Goal: Information Seeking & Learning: Find contact information

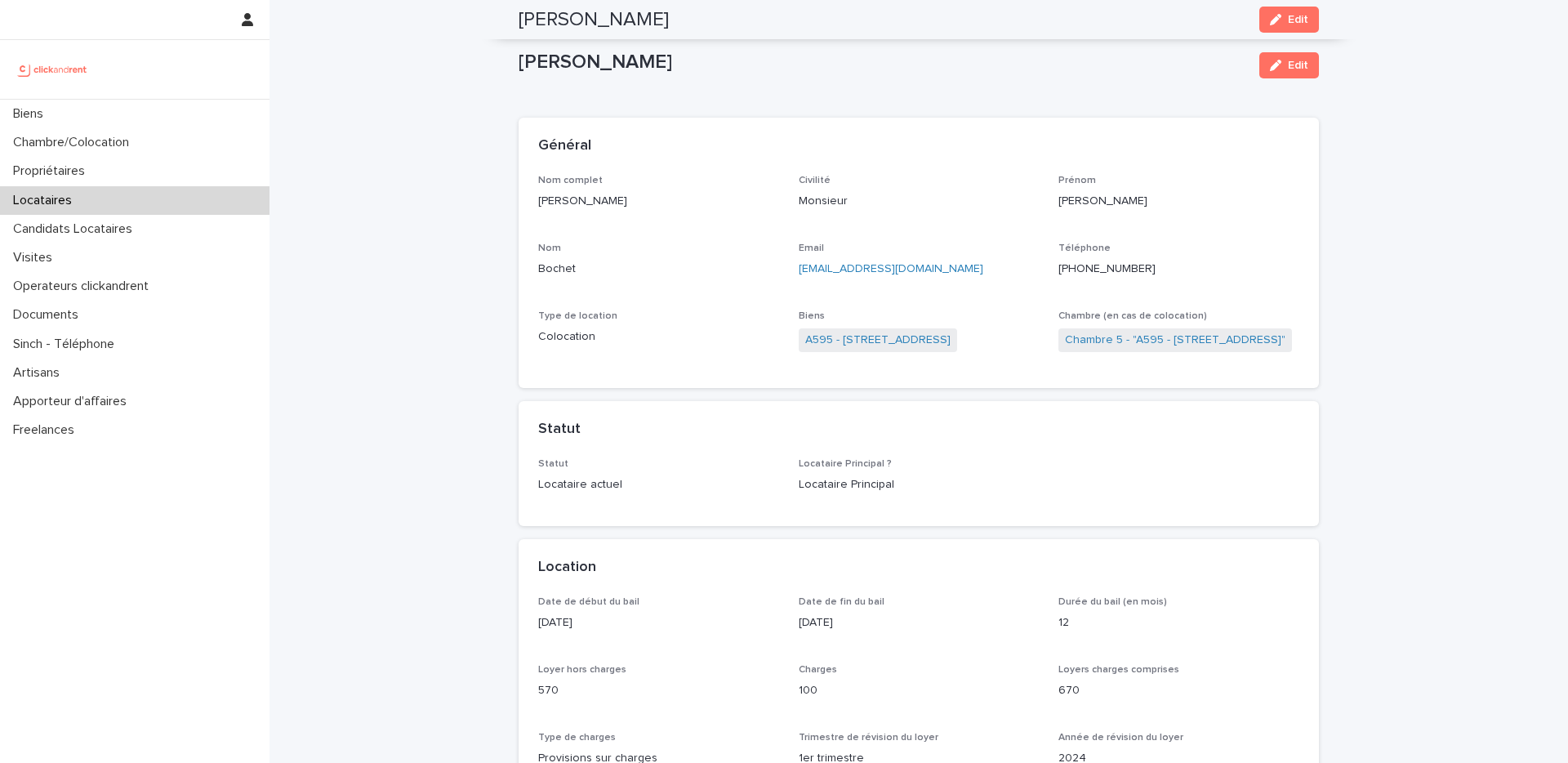
scroll to position [506, 0]
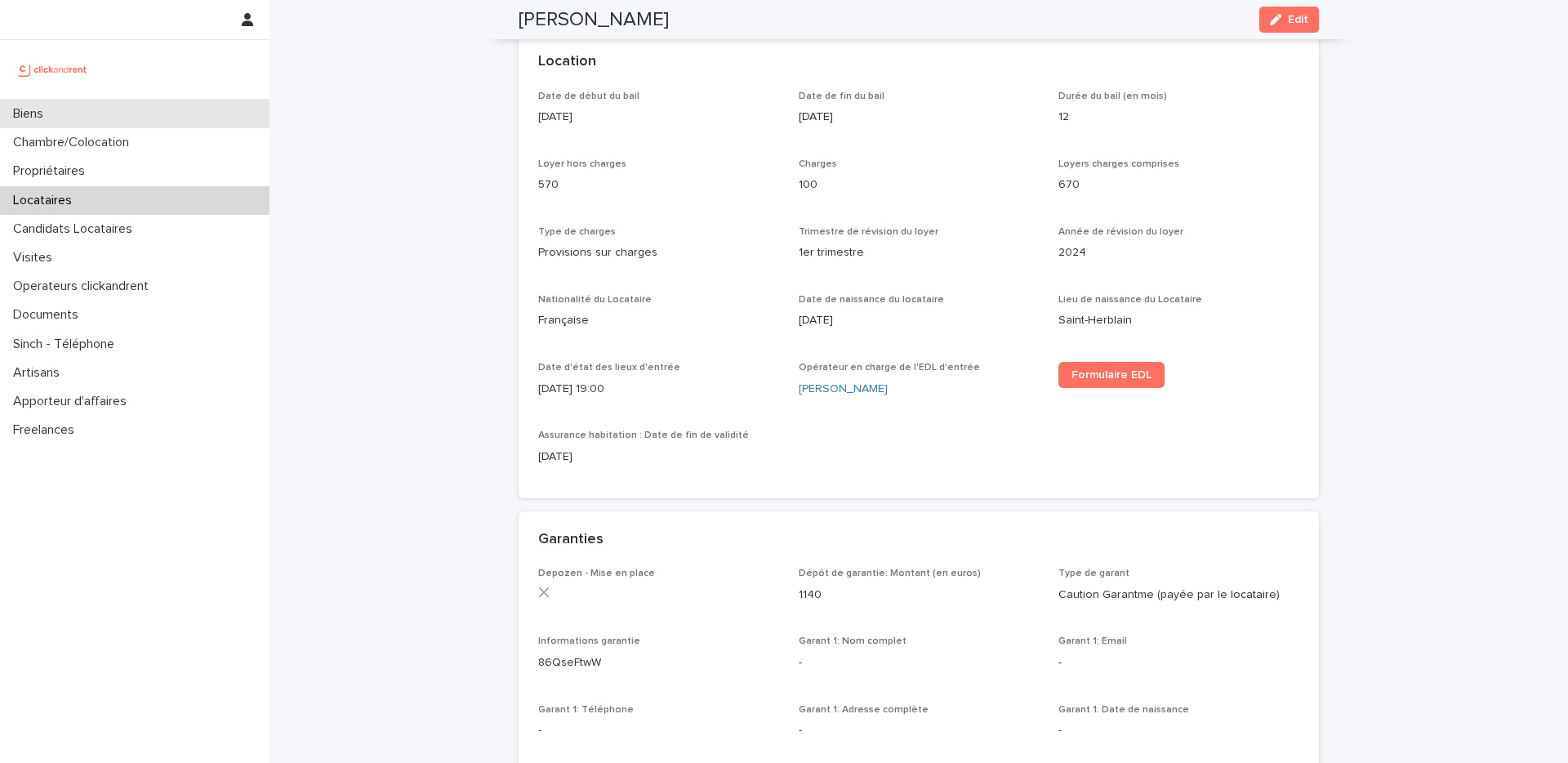
click at [171, 110] on div "Biens" at bounding box center [134, 114] width 270 height 29
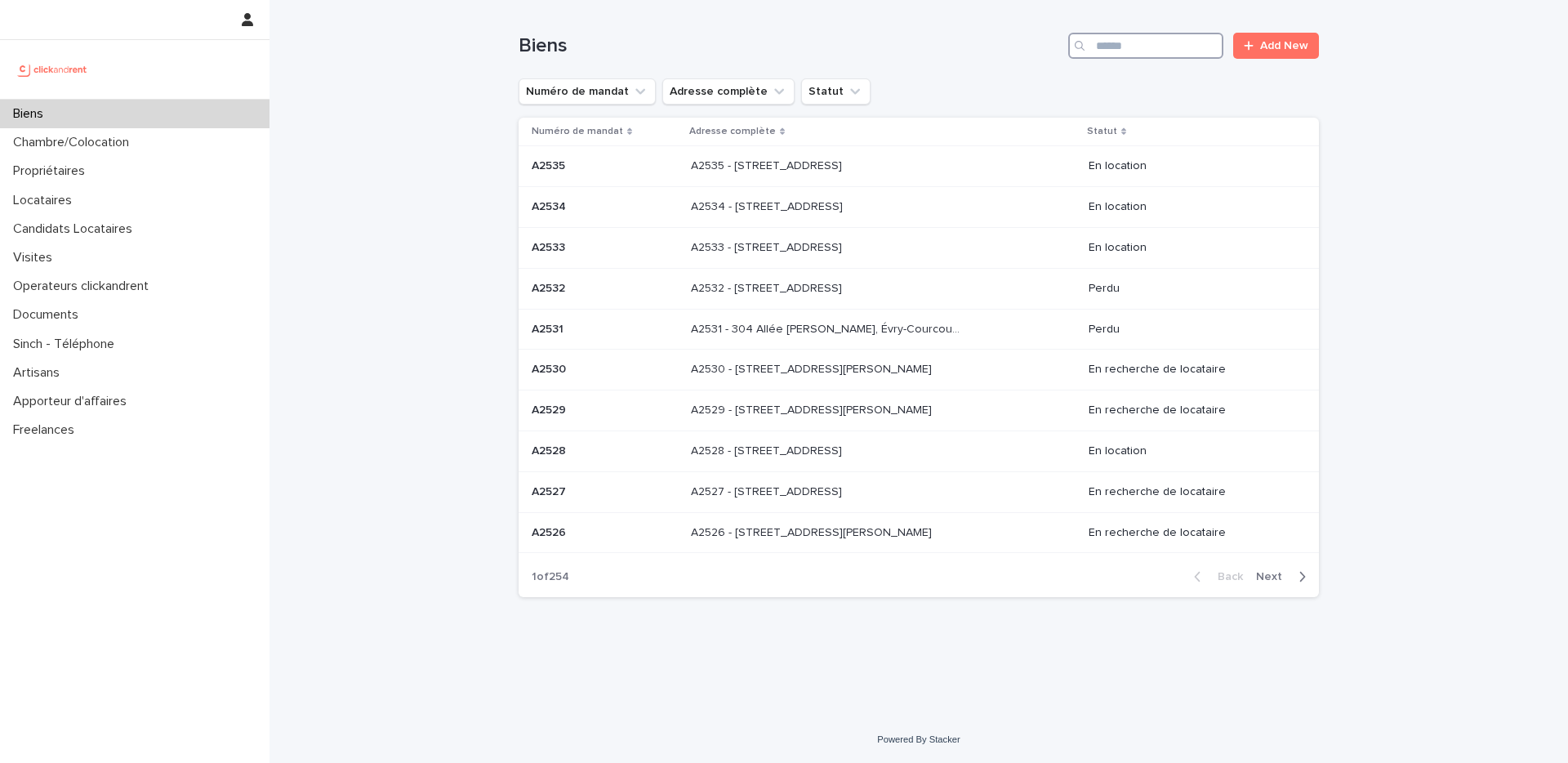
click at [1201, 44] on input "Search" at bounding box center [1146, 45] width 155 height 26
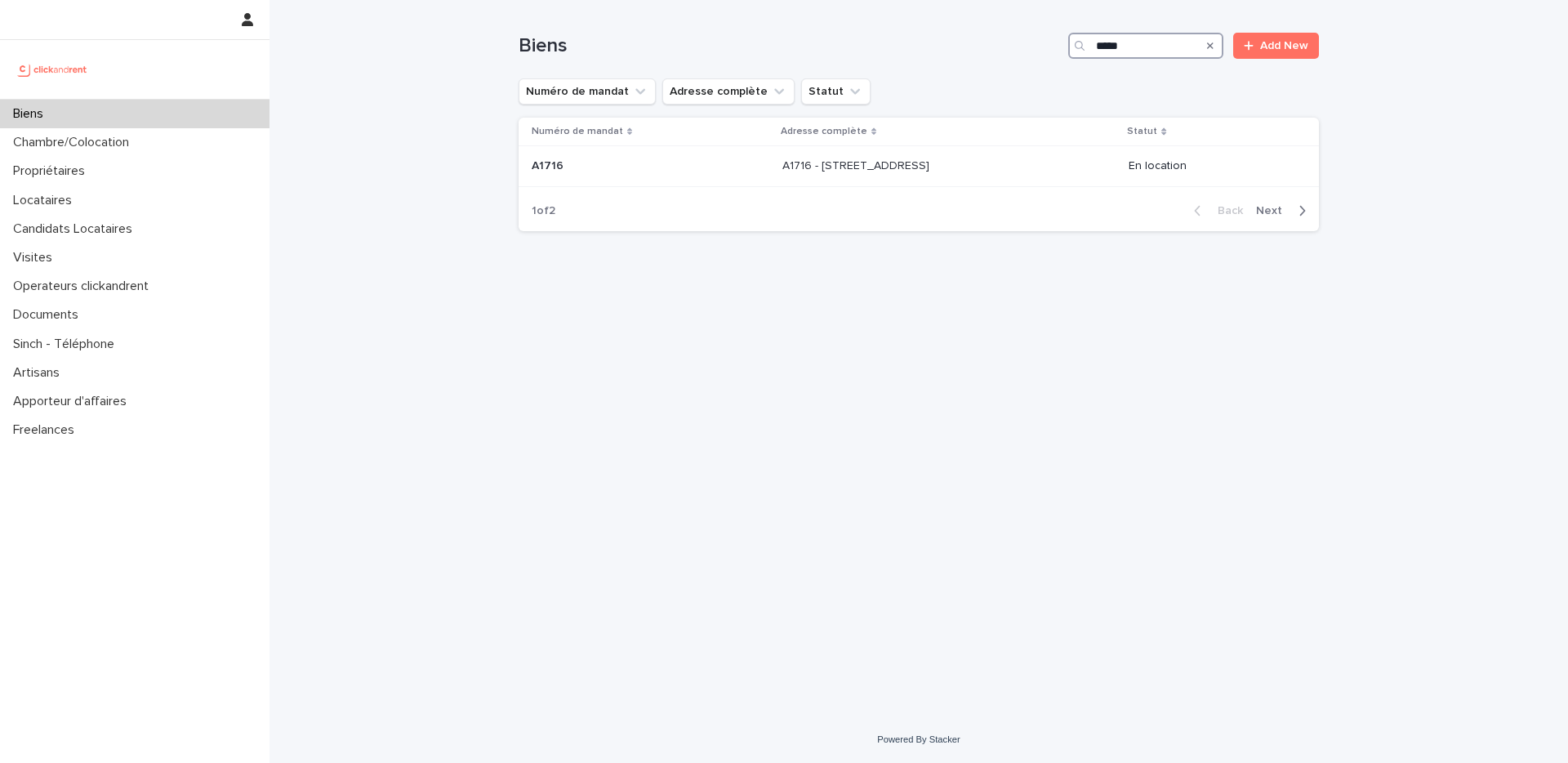
type input "*****"
click at [933, 161] on p "A1716 - [STREET_ADDRESS]" at bounding box center [857, 164] width 150 height 17
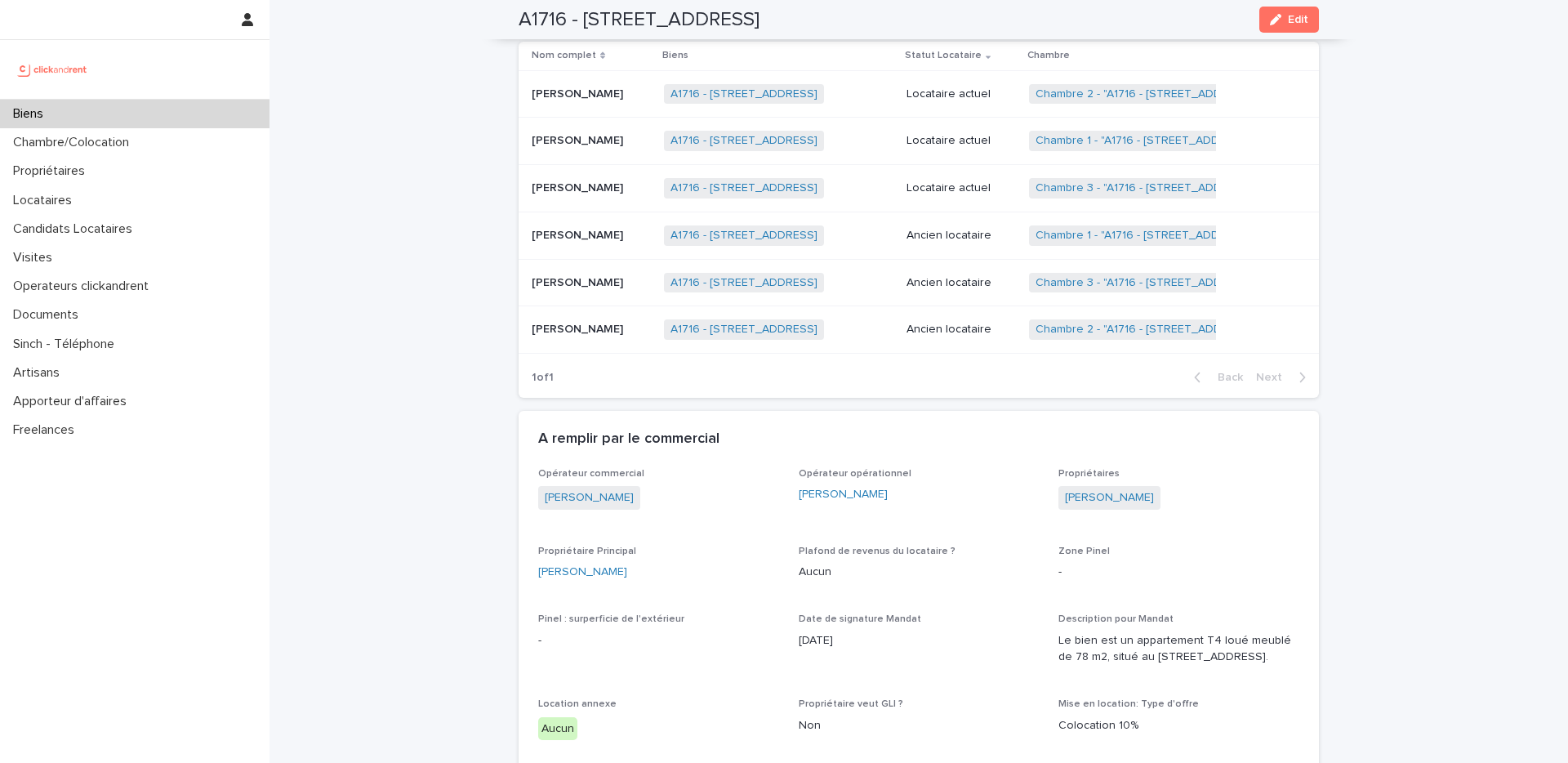
scroll to position [599, 0]
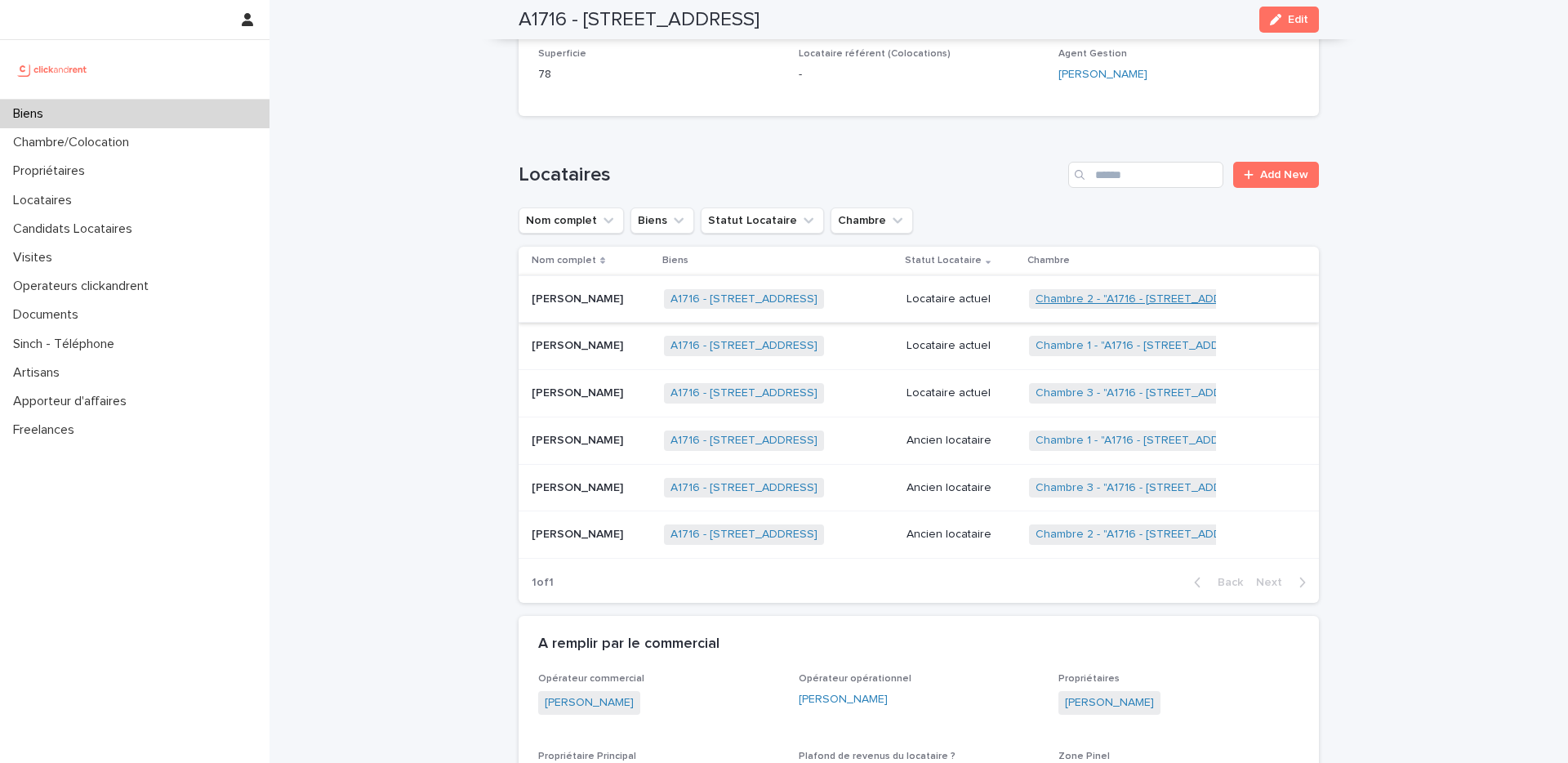
click at [1106, 301] on link "Chambre 2 - "A1716 - 104 Rue Saint Jacques, Etampes 91150"" at bounding box center [1147, 299] width 222 height 14
click at [1104, 351] on link "Chambre 1 - "A1716 - 104 Rue Saint Jacques, Etampes 91150"" at bounding box center [1145, 345] width 219 height 14
click at [1105, 393] on link "Chambre 3 - "A1716 - 104 Rue Saint Jacques, Etampes 91150"" at bounding box center [1147, 393] width 222 height 14
drag, startPoint x: 916, startPoint y: 17, endPoint x: 585, endPoint y: 16, distance: 331.0
click at [585, 16] on div "A1716 - 104 Rue Saint Jacques, Etampes 91150 Edit" at bounding box center [918, 19] width 800 height 40
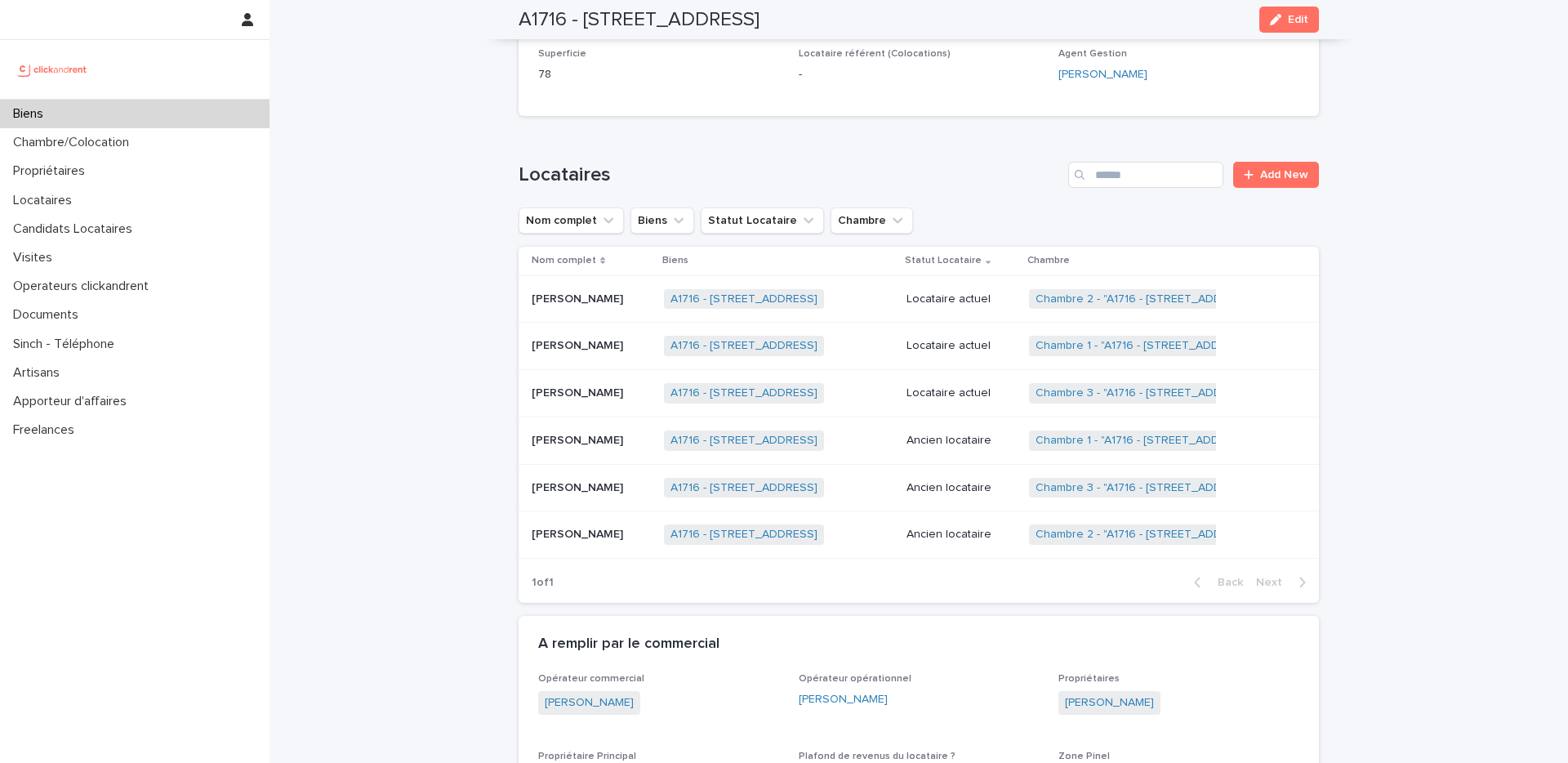
copy h2 "104 Rue Saint Jacques, Etampes 91150"
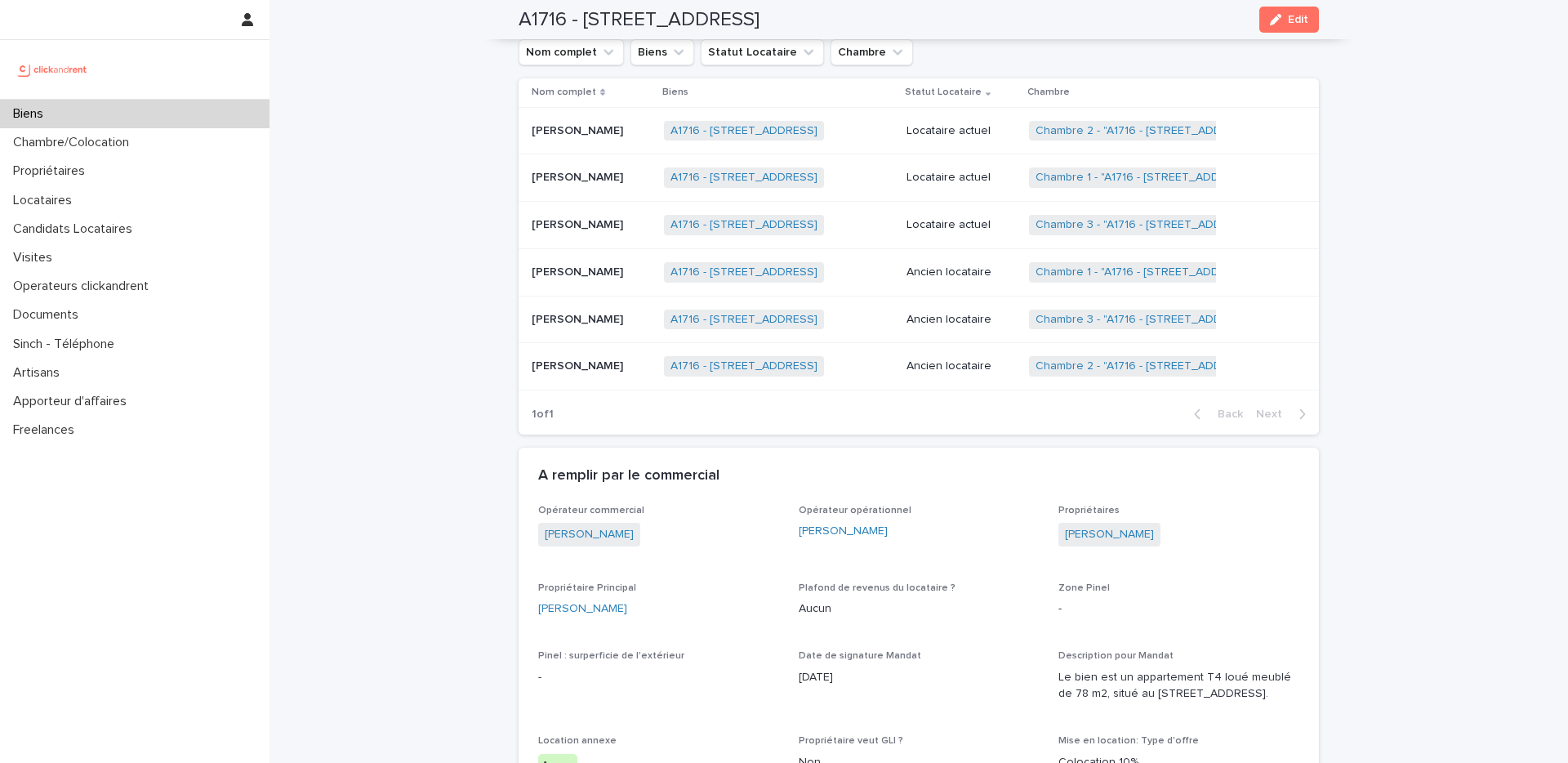
scroll to position [980, 0]
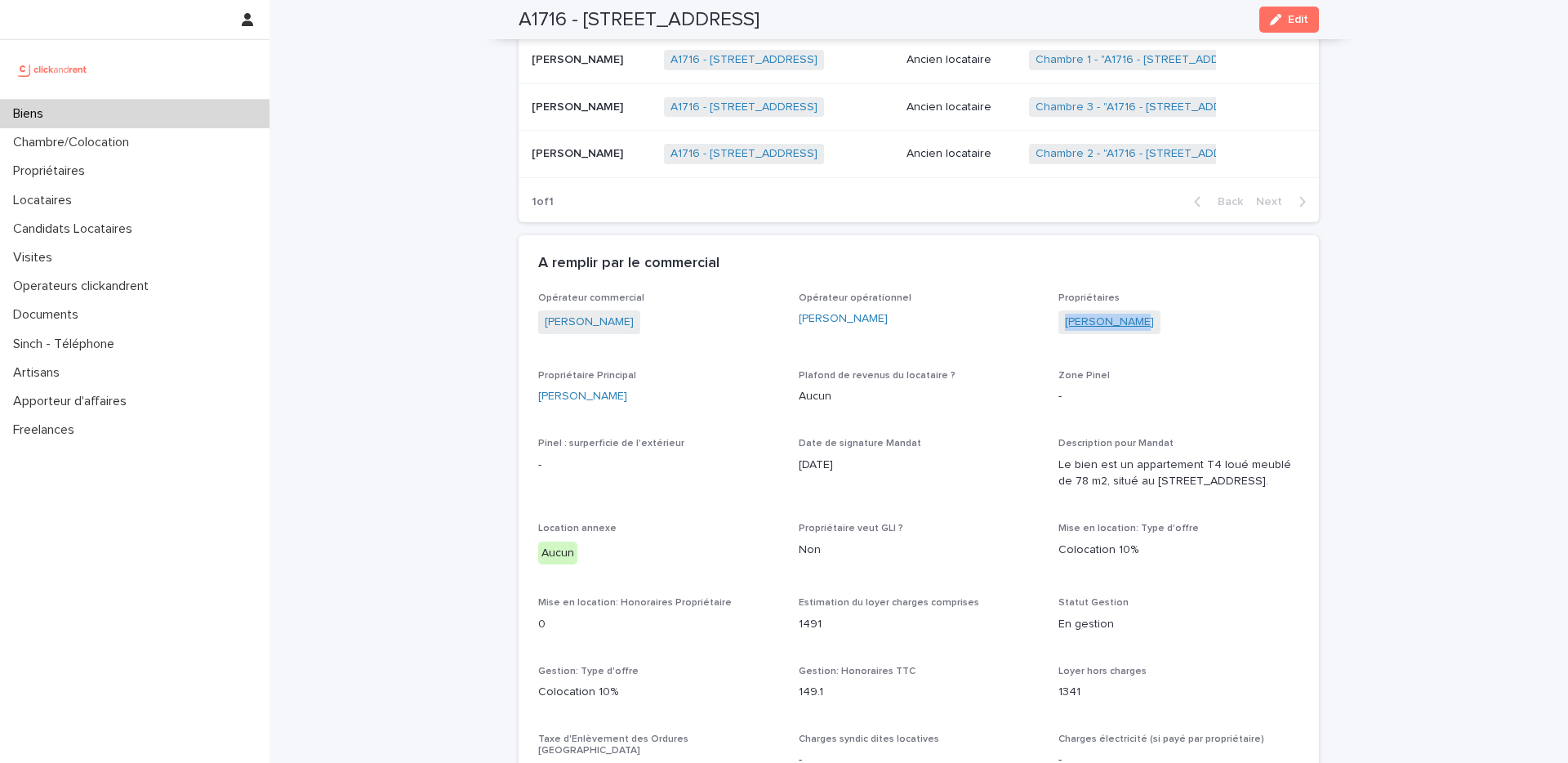
drag, startPoint x: 1176, startPoint y: 325, endPoint x: 1064, endPoint y: 324, distance: 112.0
click at [1064, 324] on div "Kévin Mongès" at bounding box center [1178, 324] width 241 height 27
copy link "Kévin Mongès"
click at [114, 116] on div "Biens" at bounding box center [134, 114] width 270 height 29
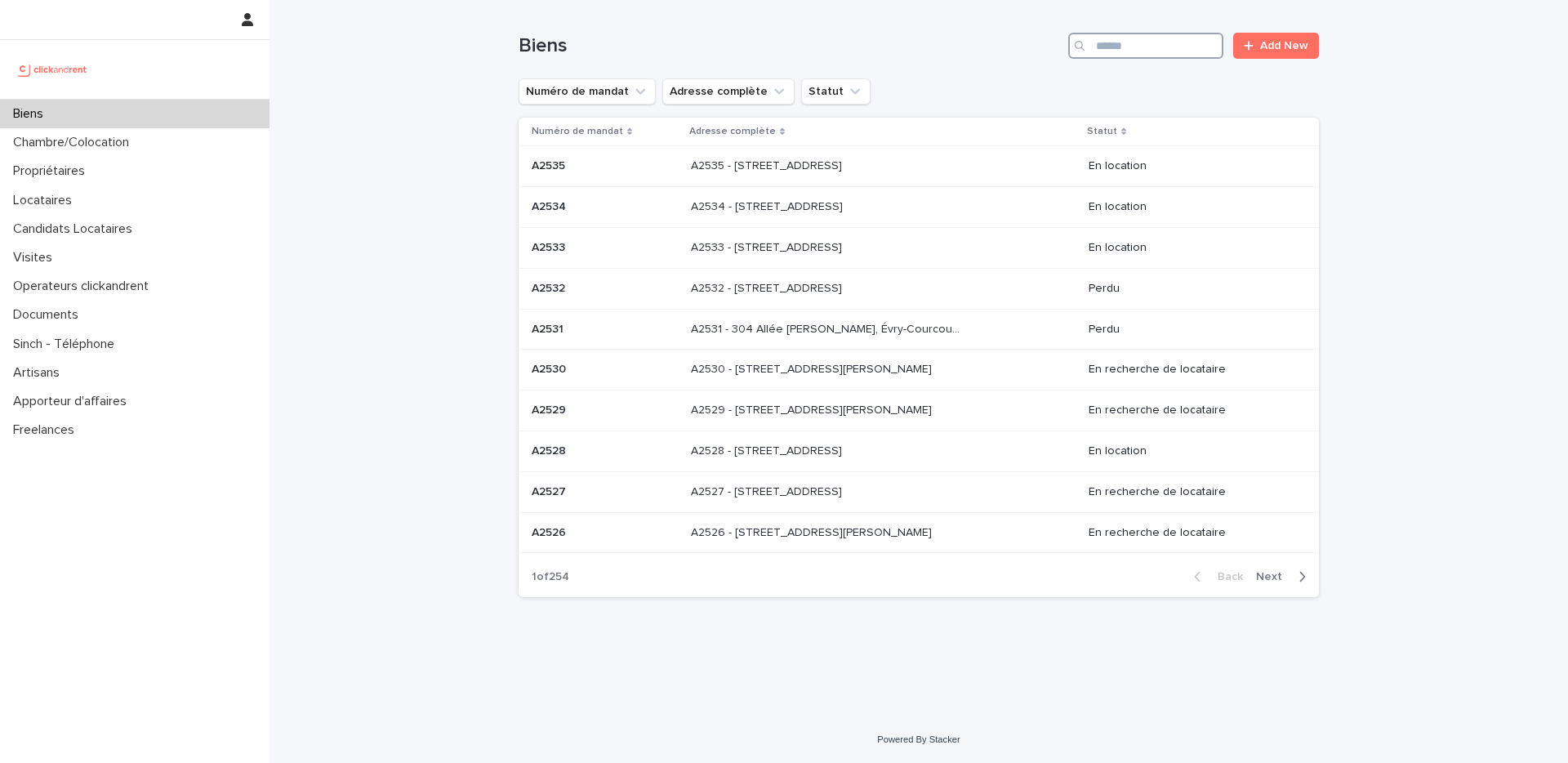
click at [1095, 55] on input "Search" at bounding box center [1146, 45] width 155 height 26
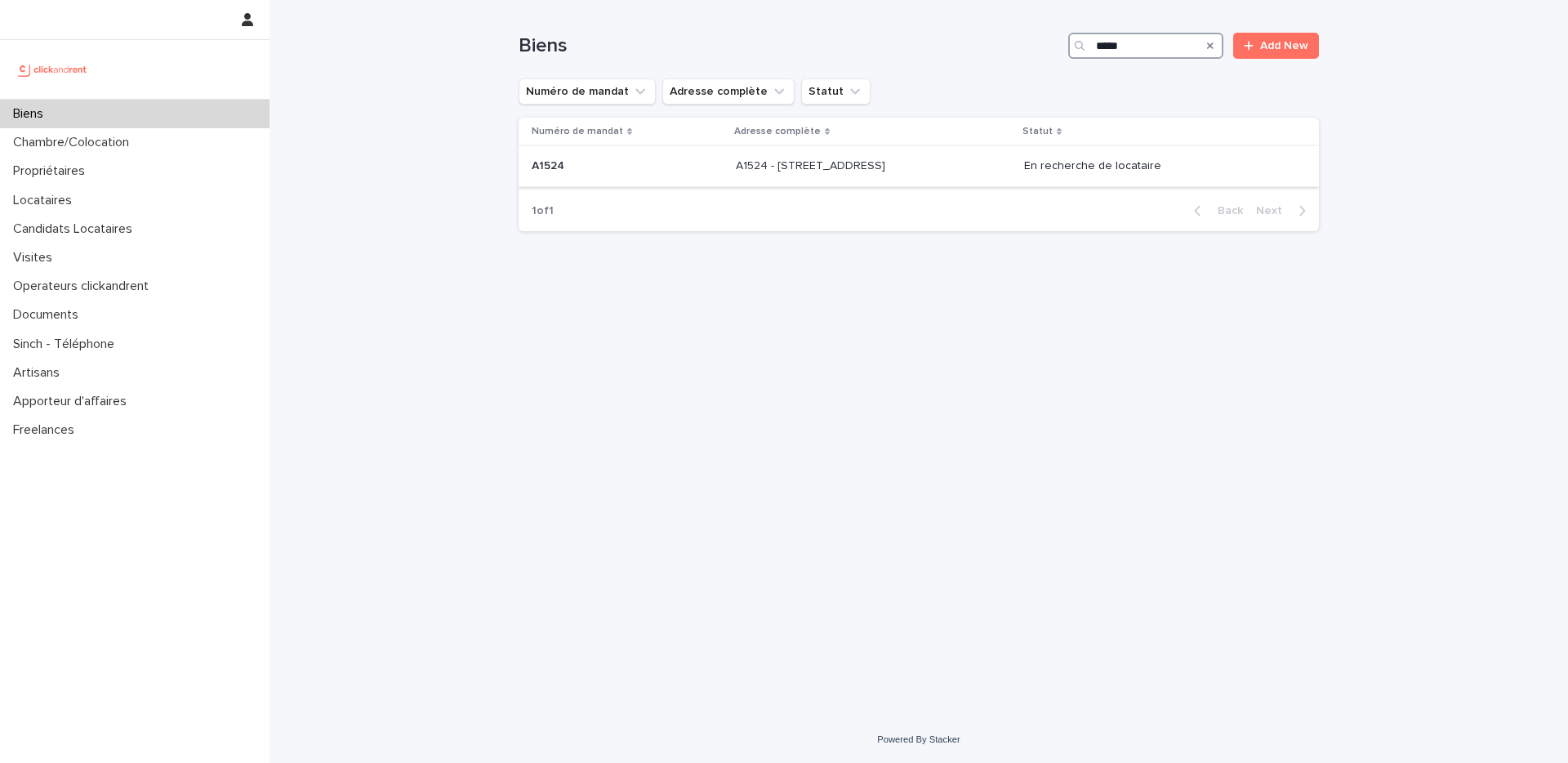
type input "*****"
click at [879, 169] on p "A1524 - 12 rue de Grenoble, Résidence Amouroux 1, Toulouse 31500" at bounding box center [812, 164] width 153 height 17
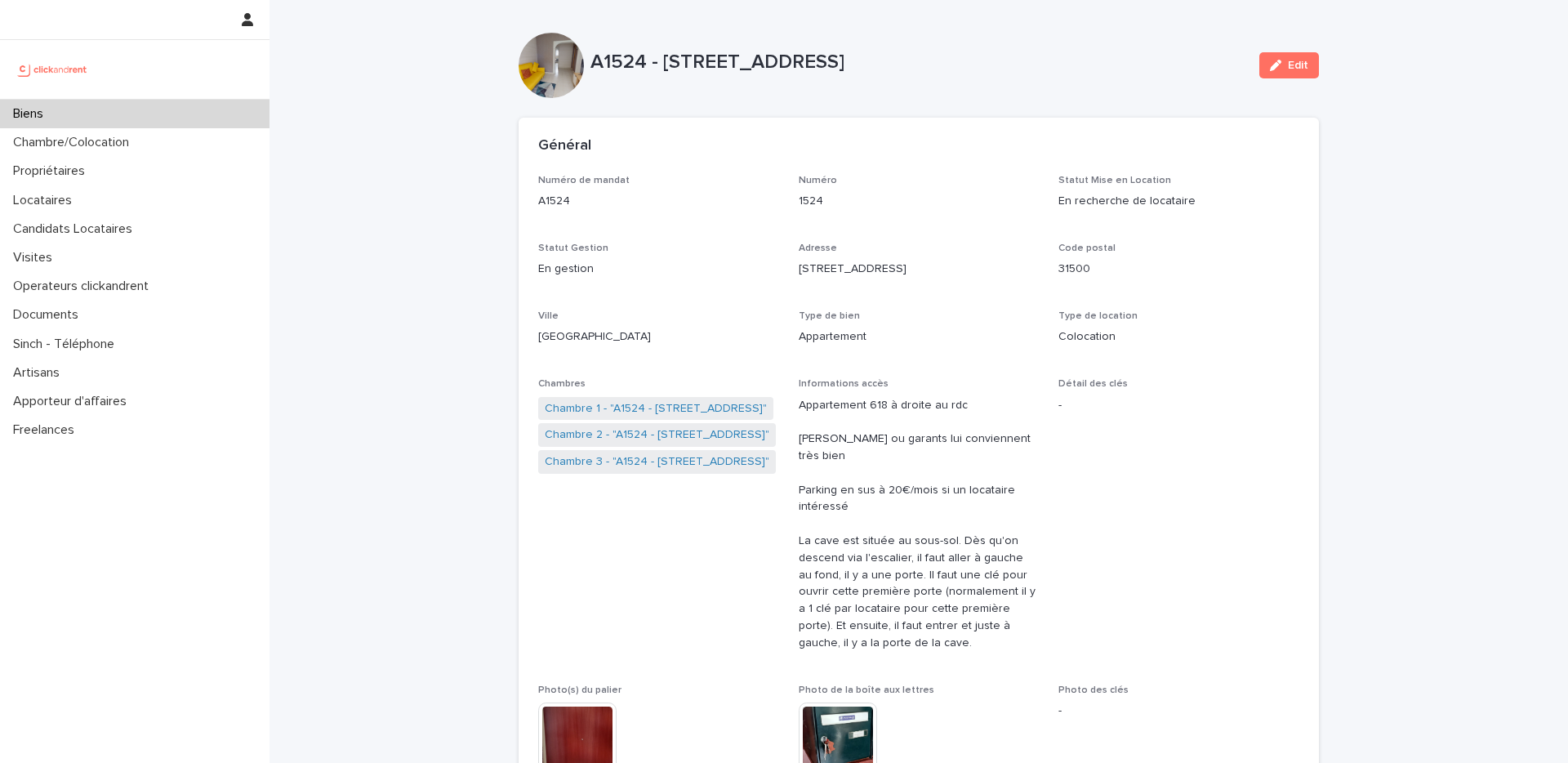
click at [611, 55] on p "A1524 - 12 rue de Grenoble, Résidence Amouroux 1, Toulouse 31500" at bounding box center [918, 62] width 655 height 23
click at [671, 59] on p "A1524 - 12 rue de Grenoble, Résidence Amouroux 1, Toulouse 31500" at bounding box center [918, 62] width 655 height 23
drag, startPoint x: 671, startPoint y: 59, endPoint x: 1180, endPoint y: 57, distance: 509.0
click at [1180, 57] on p "A1524 - 12 rue de Grenoble, Résidence Amouroux 1, Toulouse 31500" at bounding box center [918, 62] width 655 height 23
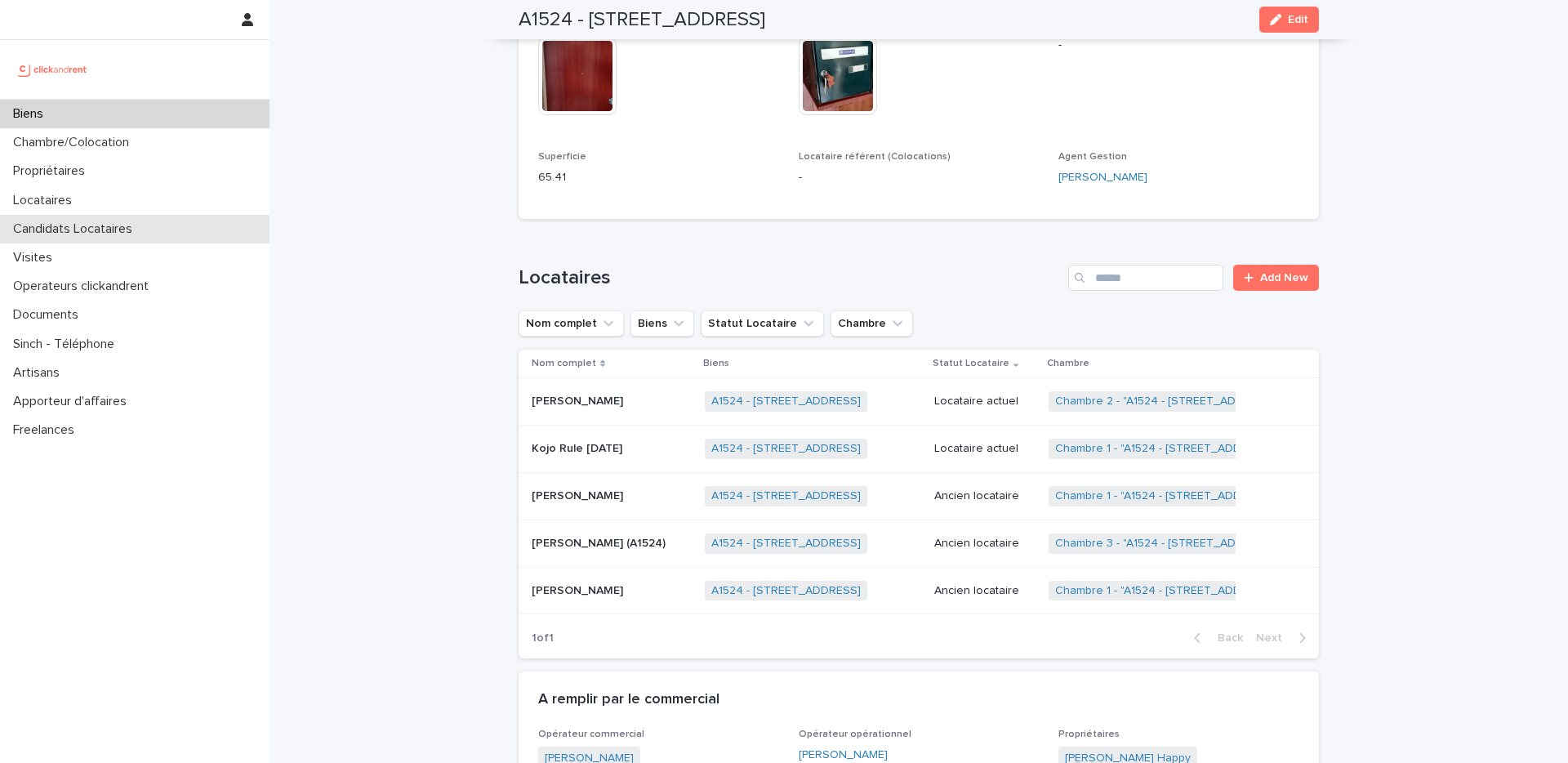
scroll to position [670, 0]
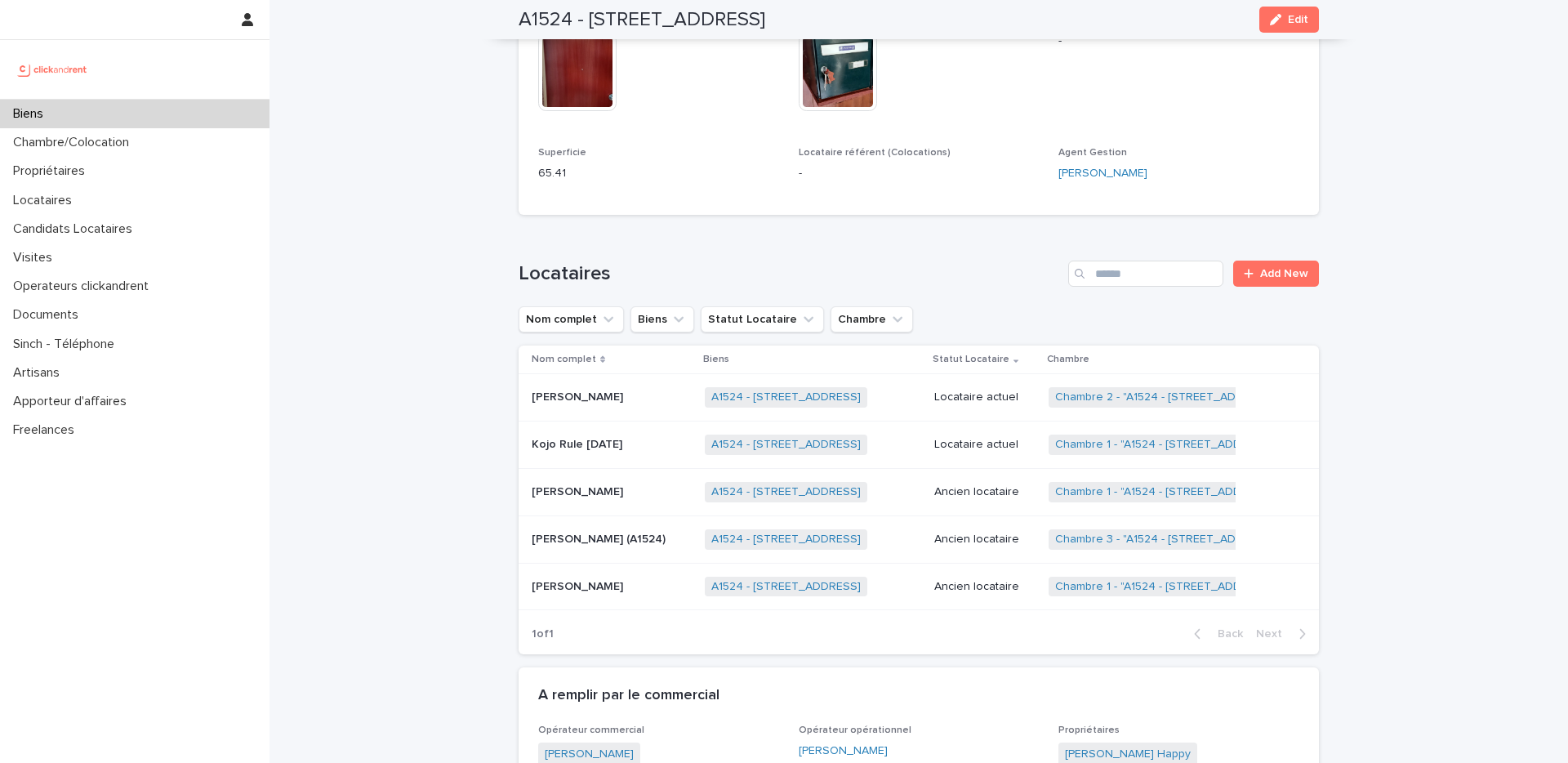
click at [600, 434] on p "Kojo Rule Sunday" at bounding box center [578, 443] width 94 height 17
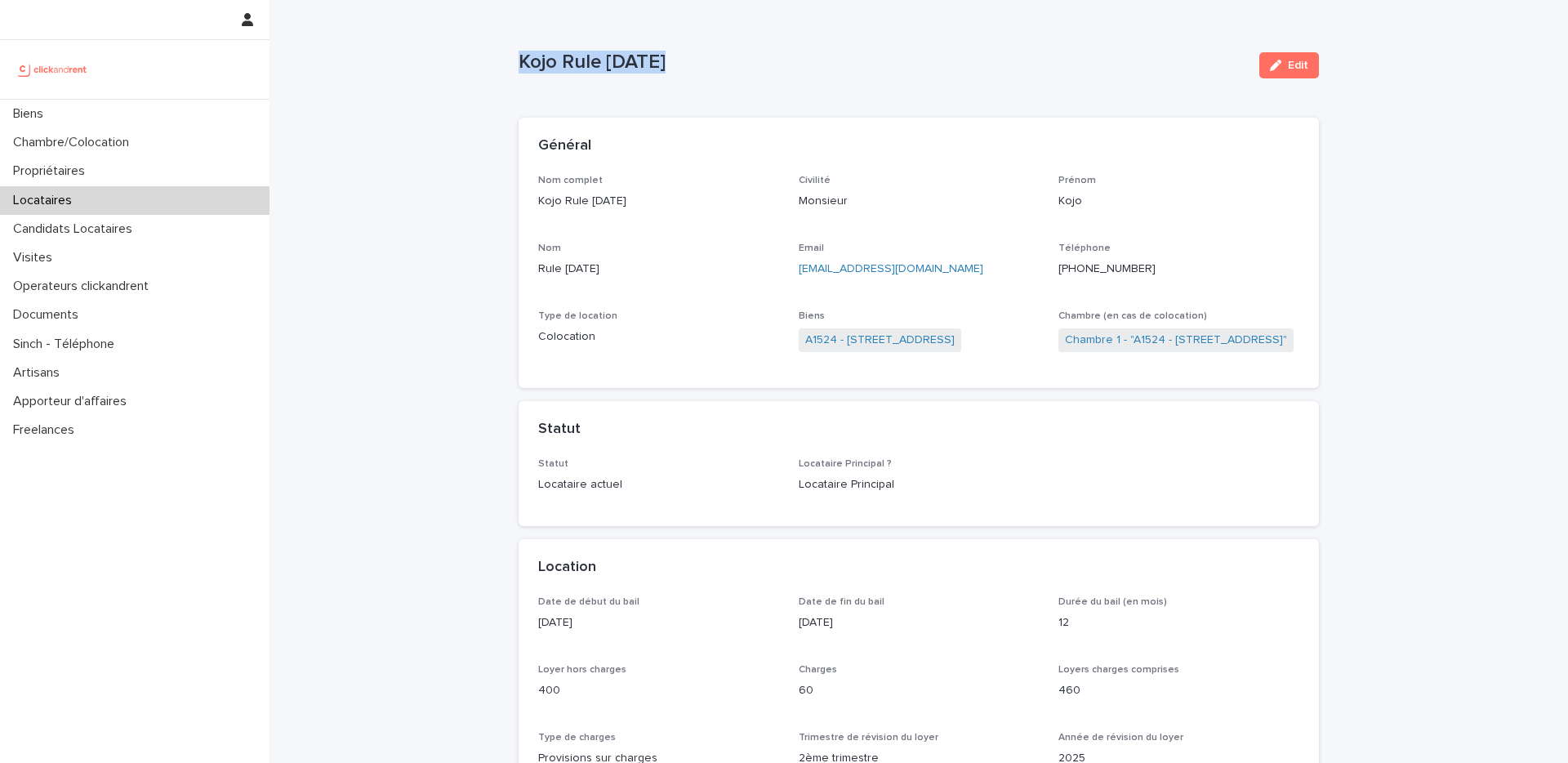
drag, startPoint x: 684, startPoint y: 64, endPoint x: 518, endPoint y: 64, distance: 166.0
click at [518, 64] on p "Kojo Rule Sunday" at bounding box center [882, 62] width 728 height 23
copy p "Kojo Rule Sunday"
drag, startPoint x: 1158, startPoint y: 271, endPoint x: 1072, endPoint y: 274, distance: 86.1
click at [1072, 274] on p "+33782031145" at bounding box center [1178, 269] width 241 height 17
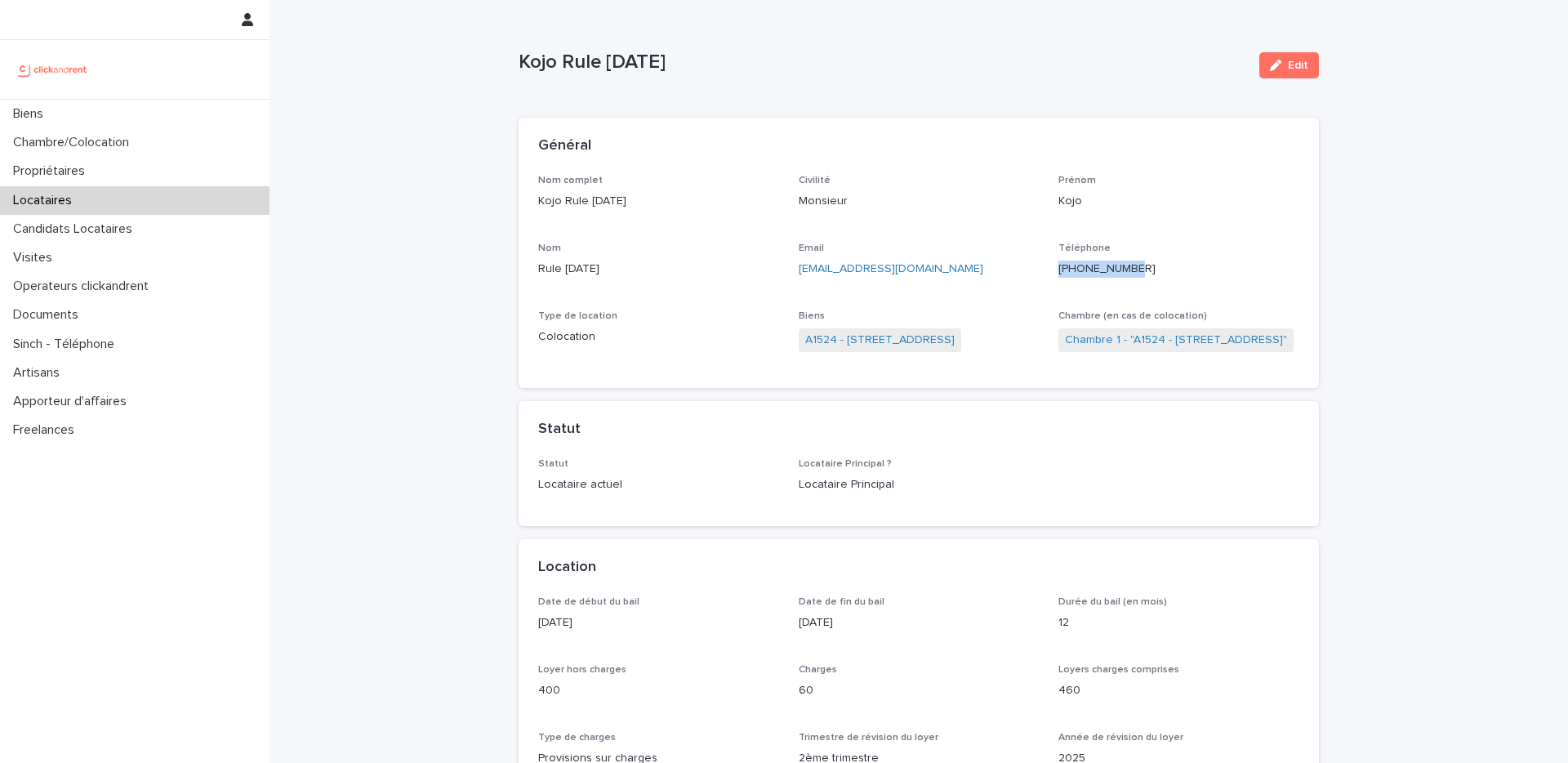
copy ringoverc2c-number-84e06f14122c "+33782031145"
click at [954, 336] on link "A1524 - 12 rue de Grenoble, Résidence Amouroux 1, Toulouse 31500" at bounding box center [880, 340] width 150 height 17
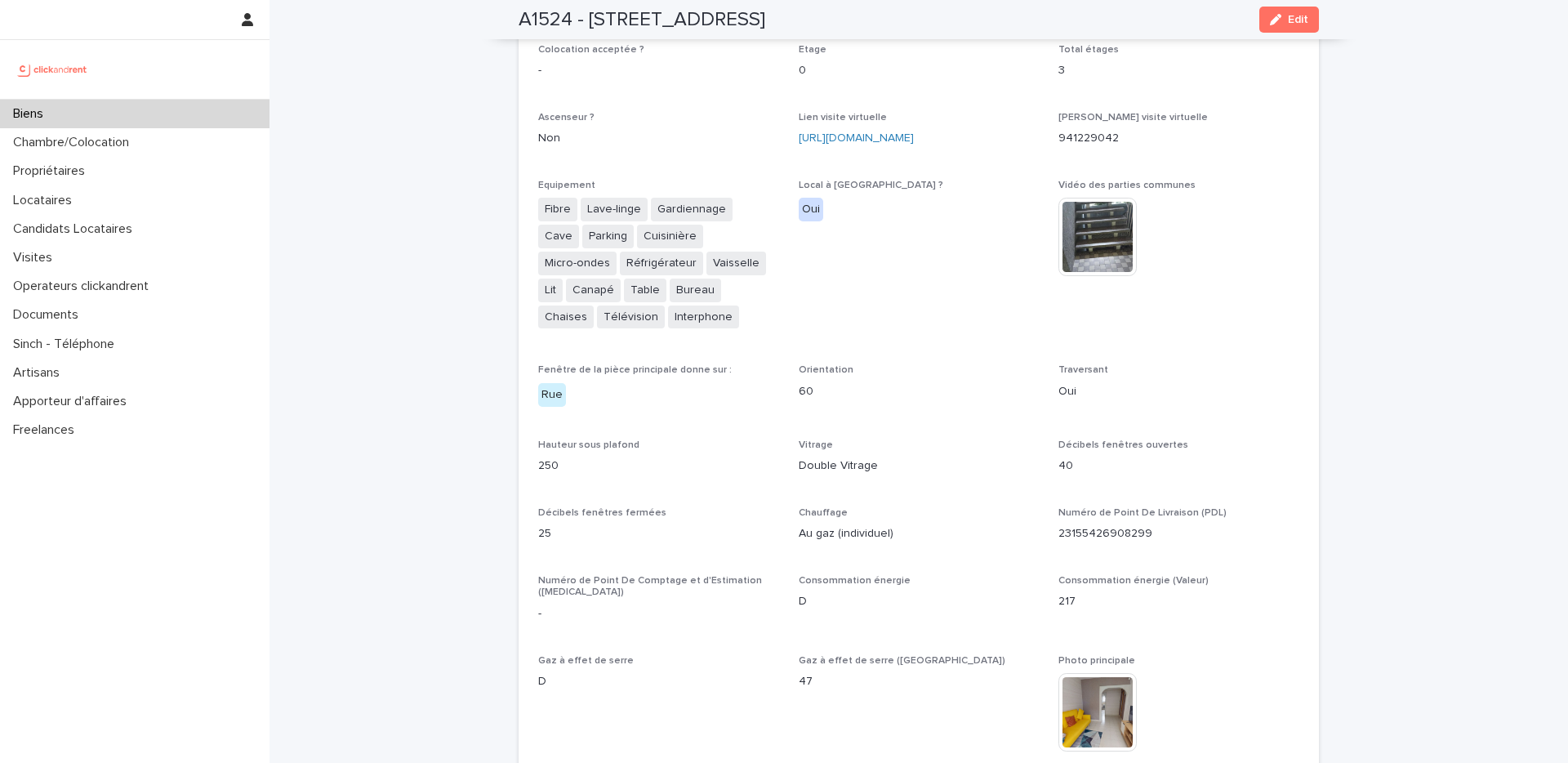
scroll to position [3608, 0]
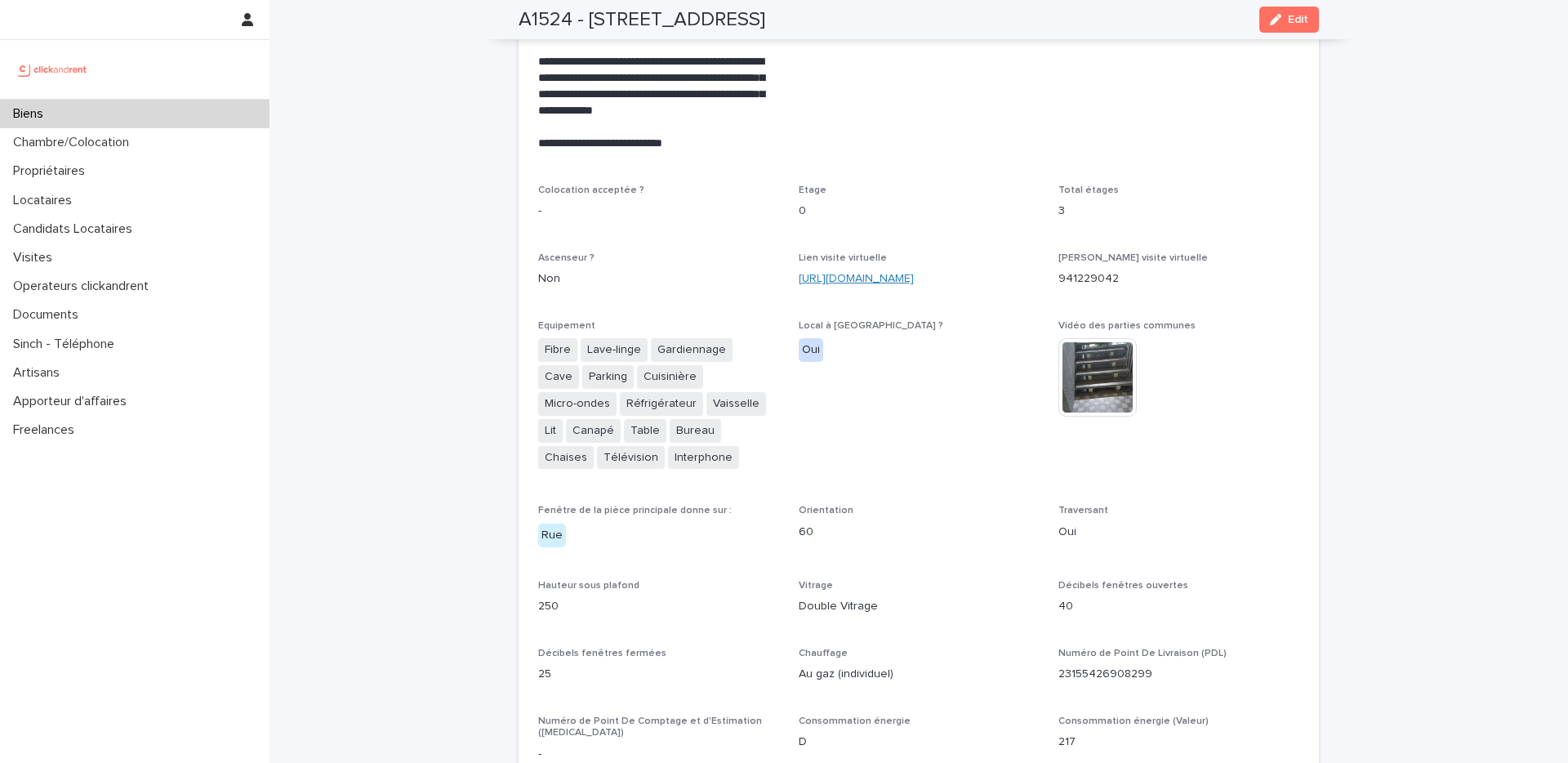
click at [914, 273] on link "https://my.matterport.com/show/?m=N7sCBMN43zG" at bounding box center [856, 279] width 115 height 12
click at [134, 226] on p "Candidats Locataires" at bounding box center [76, 229] width 139 height 15
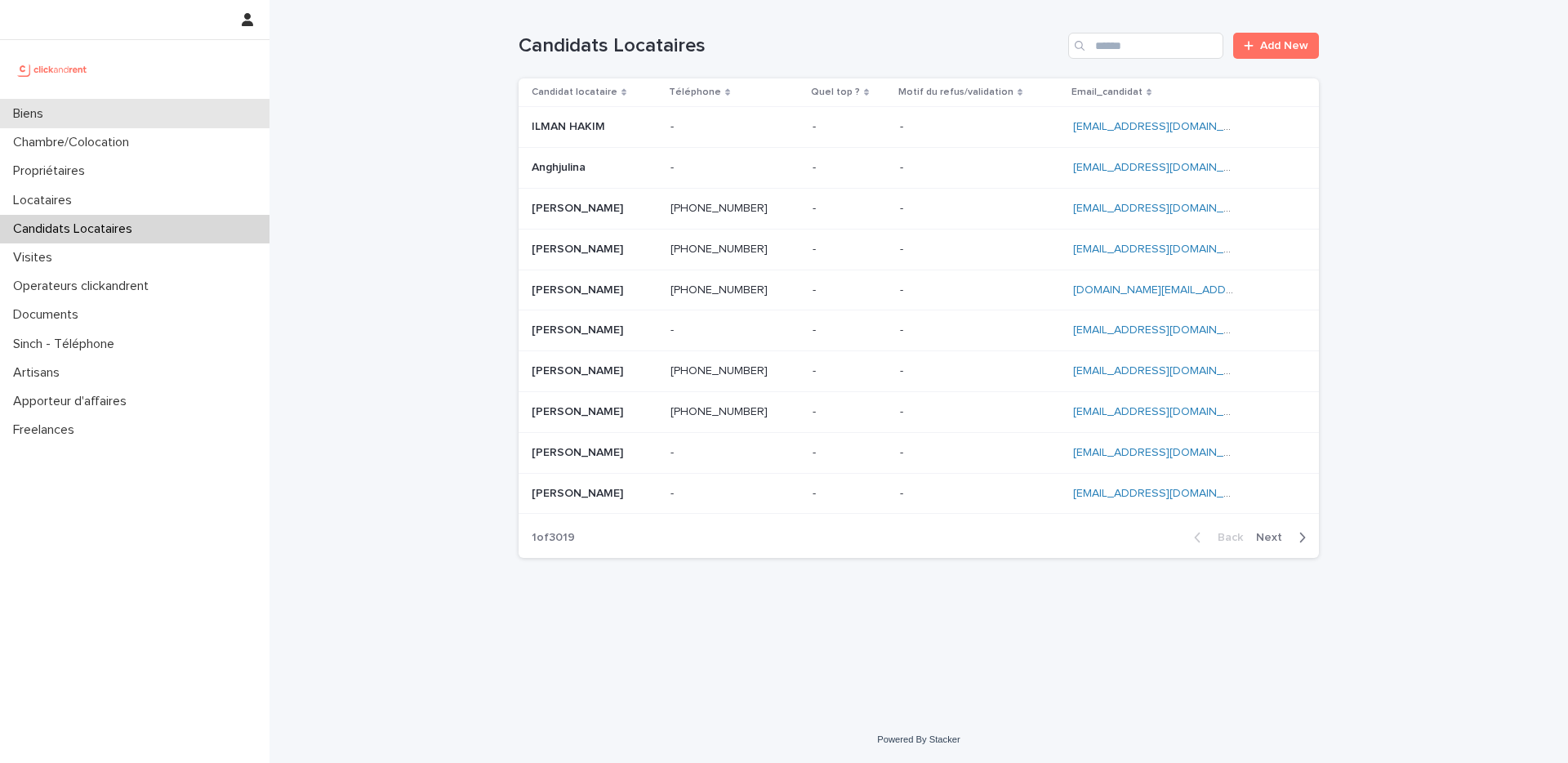
click at [125, 127] on div "Biens" at bounding box center [134, 114] width 270 height 29
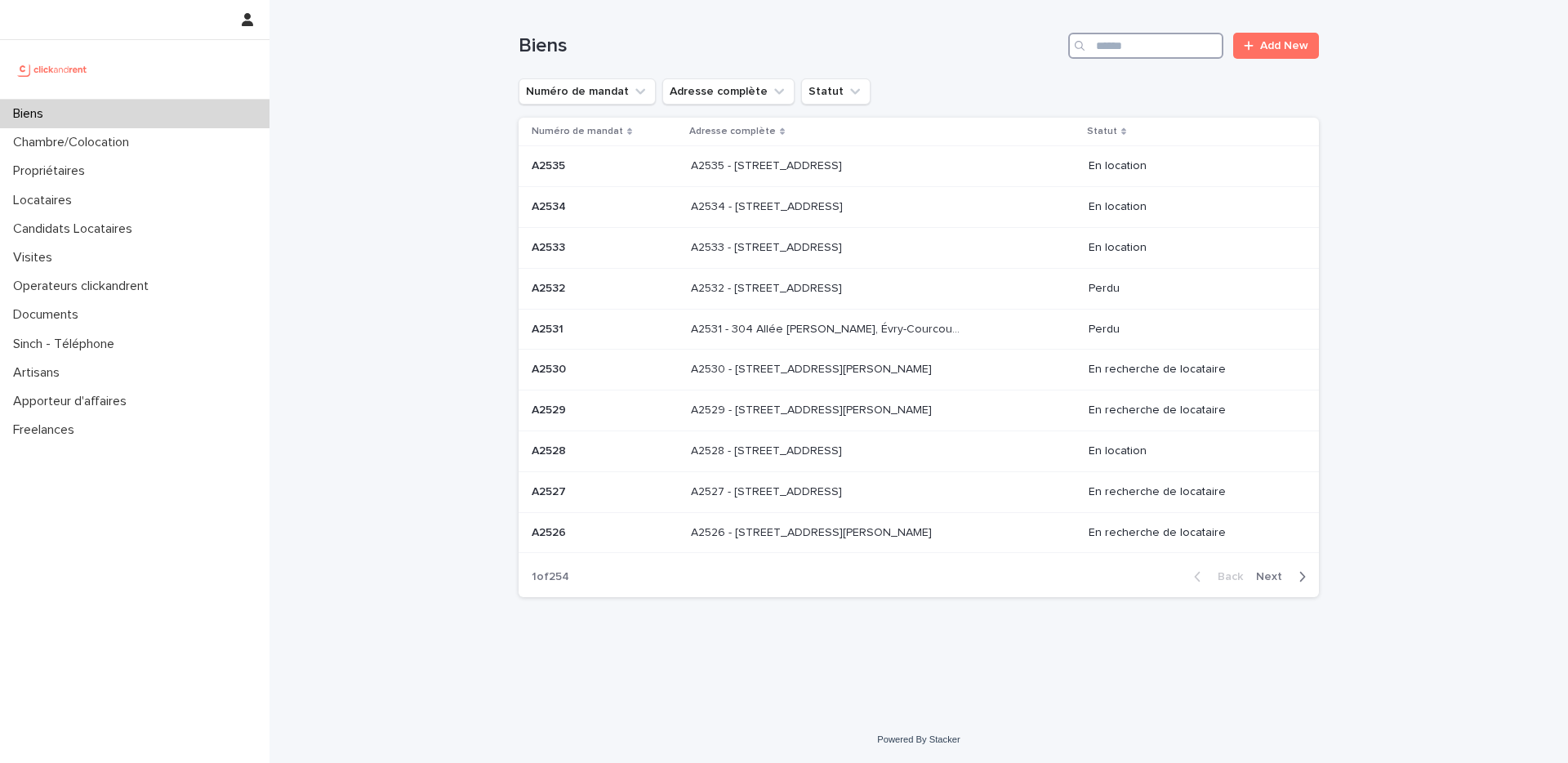
click at [1146, 56] on input "Search" at bounding box center [1146, 45] width 155 height 26
paste input "*****"
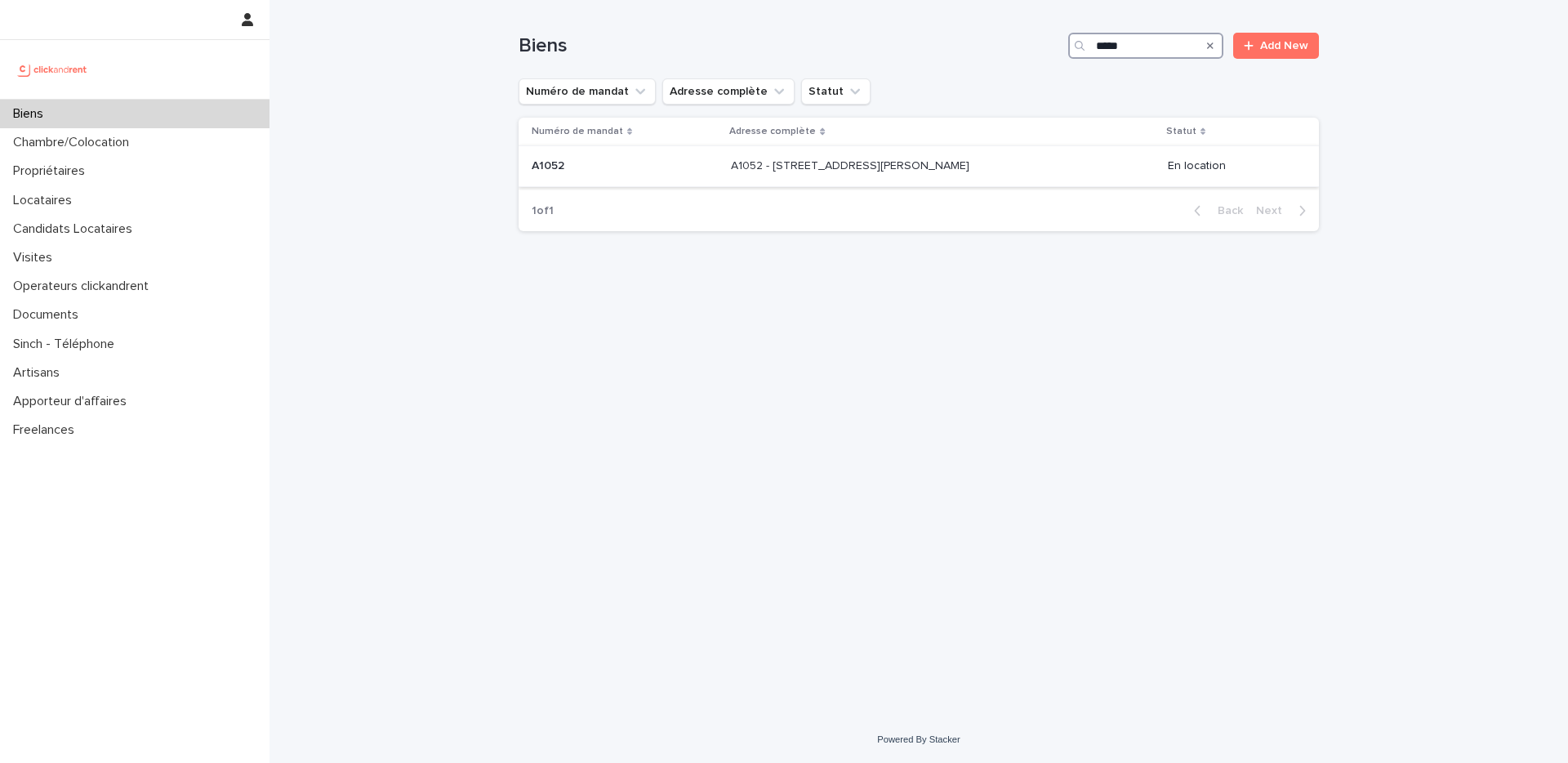
type input "*****"
click at [639, 163] on p at bounding box center [624, 166] width 187 height 14
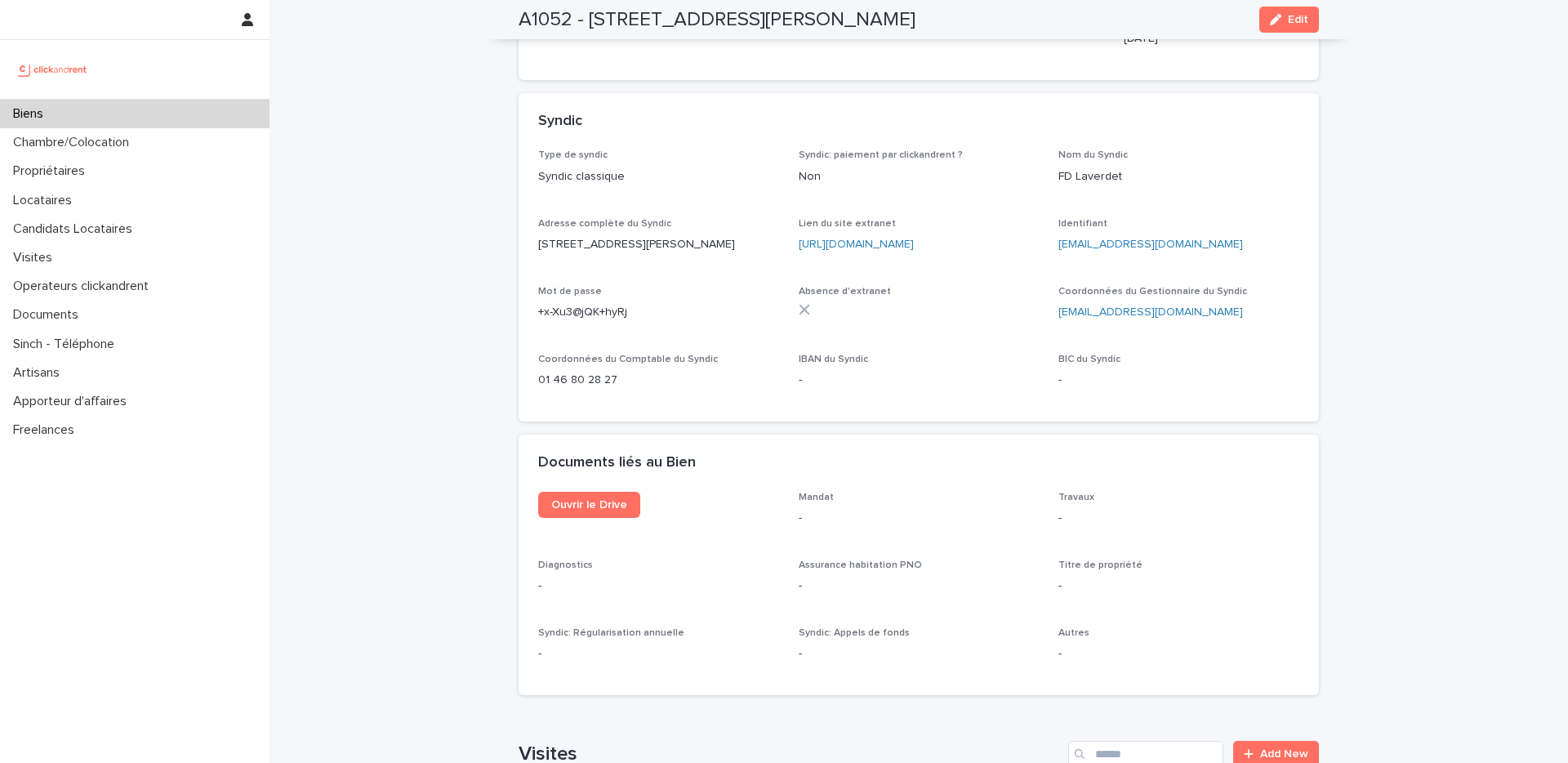
scroll to position [5802, 0]
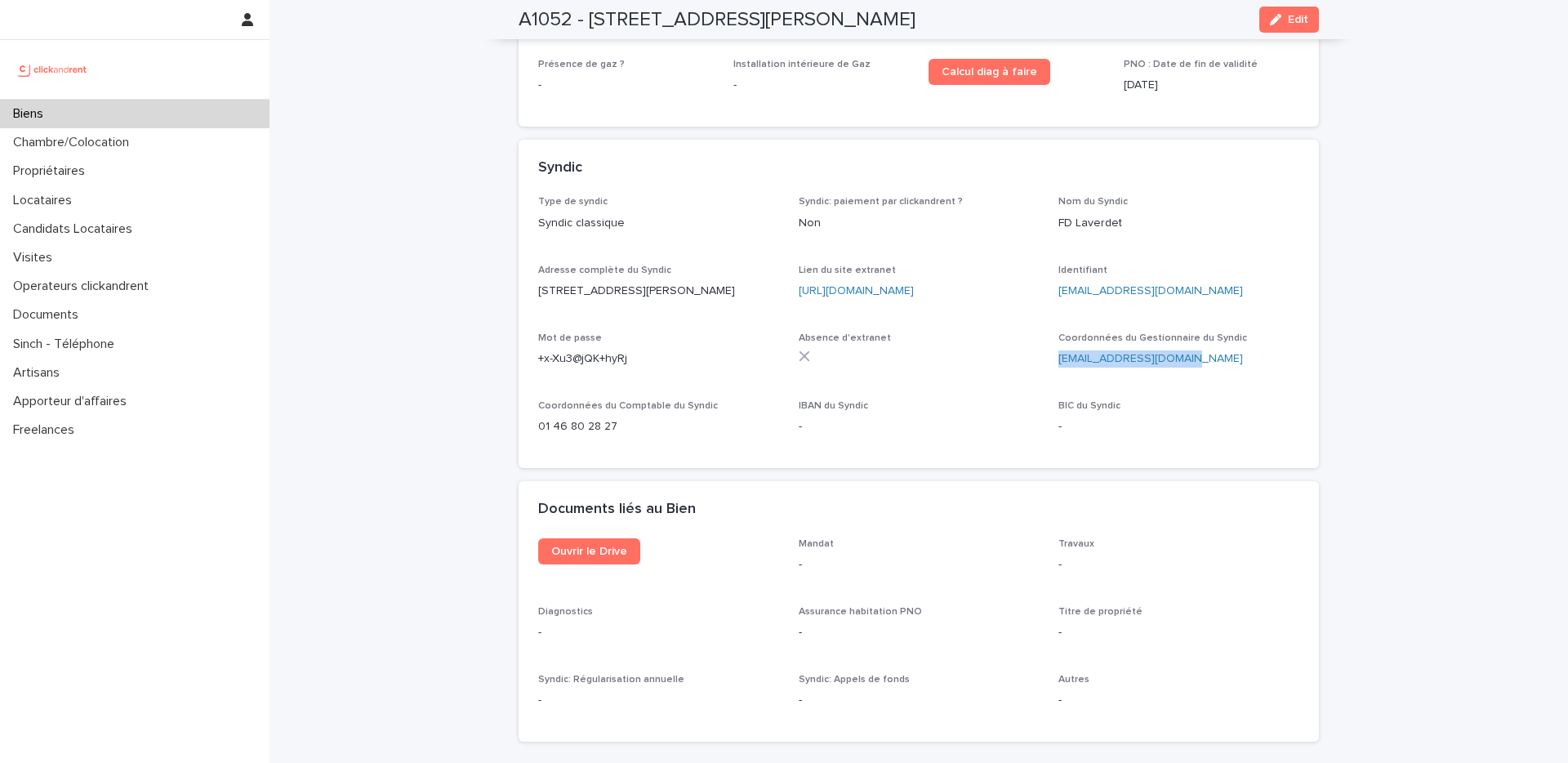
drag, startPoint x: 1205, startPoint y: 314, endPoint x: 1054, endPoint y: 317, distance: 151.0
click at [1054, 317] on div "Type de syndic Syndic classique Syndic: paiement par clickandrent ? Non Nom du …" at bounding box center [918, 322] width 761 height 252
copy link "contact@fdlaverdet.com"
click at [161, 120] on div "Biens" at bounding box center [134, 114] width 270 height 29
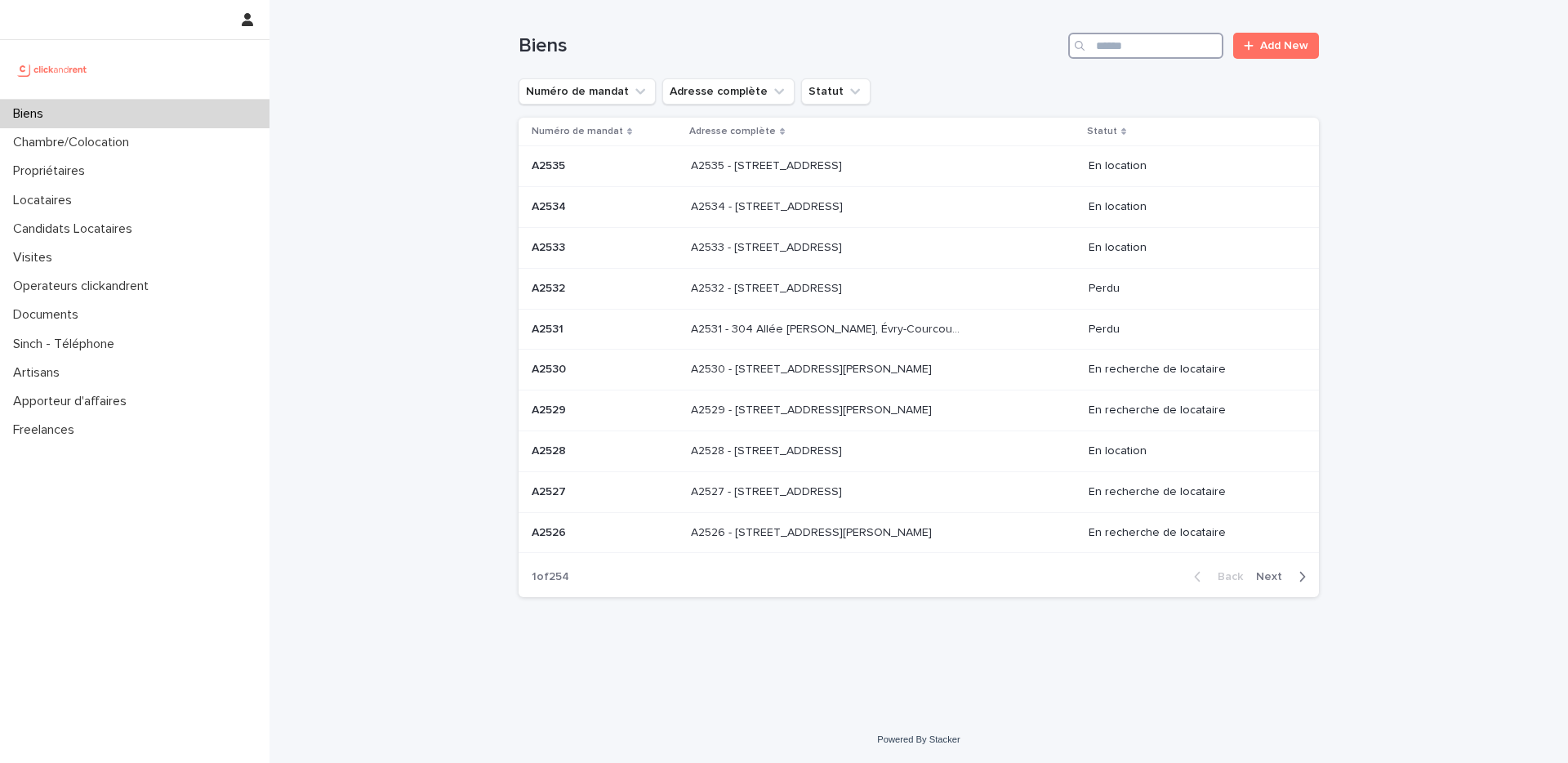
click at [1118, 54] on input "Search" at bounding box center [1146, 45] width 155 height 26
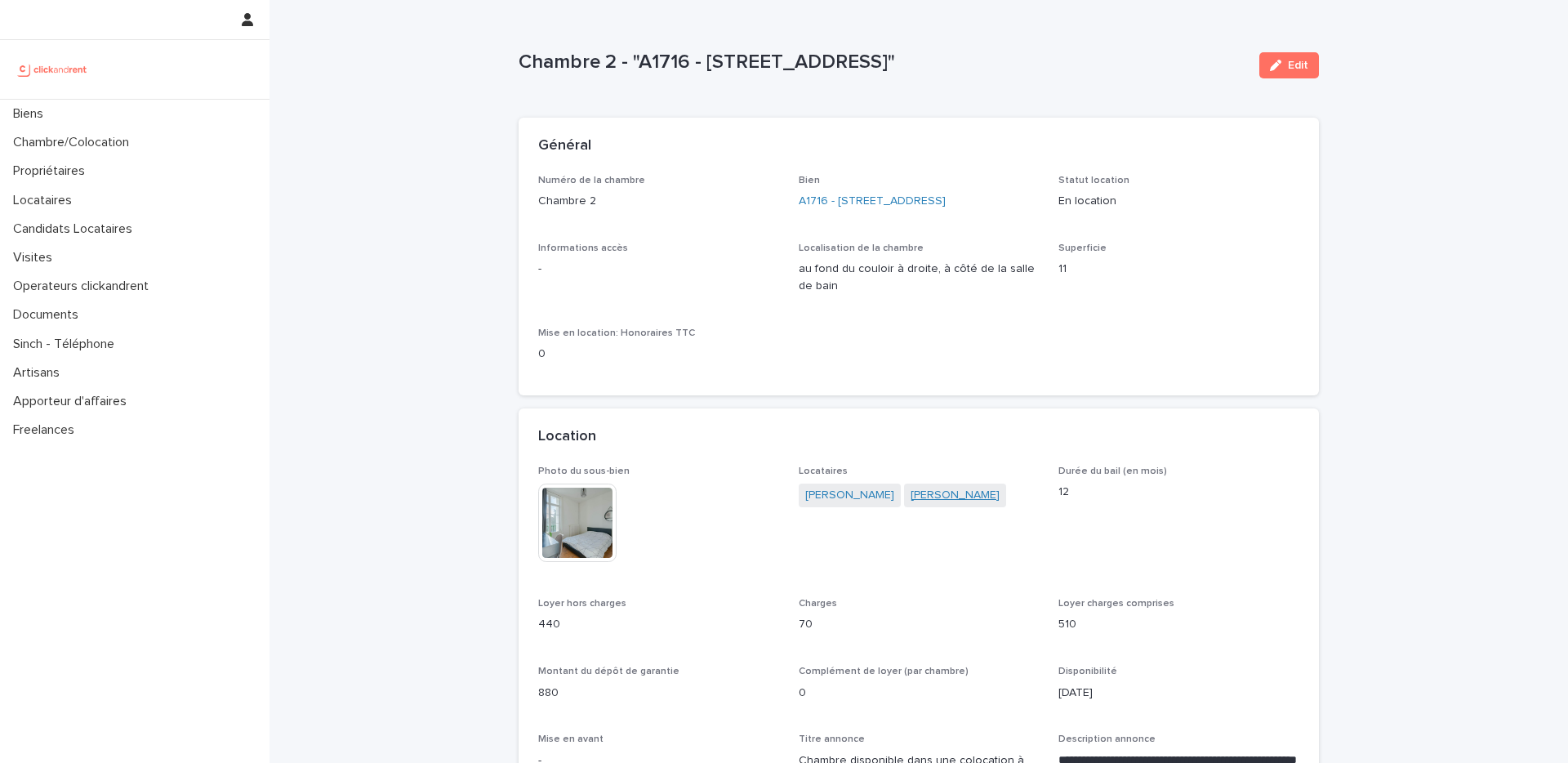
click at [960, 494] on link "[PERSON_NAME]" at bounding box center [955, 495] width 89 height 17
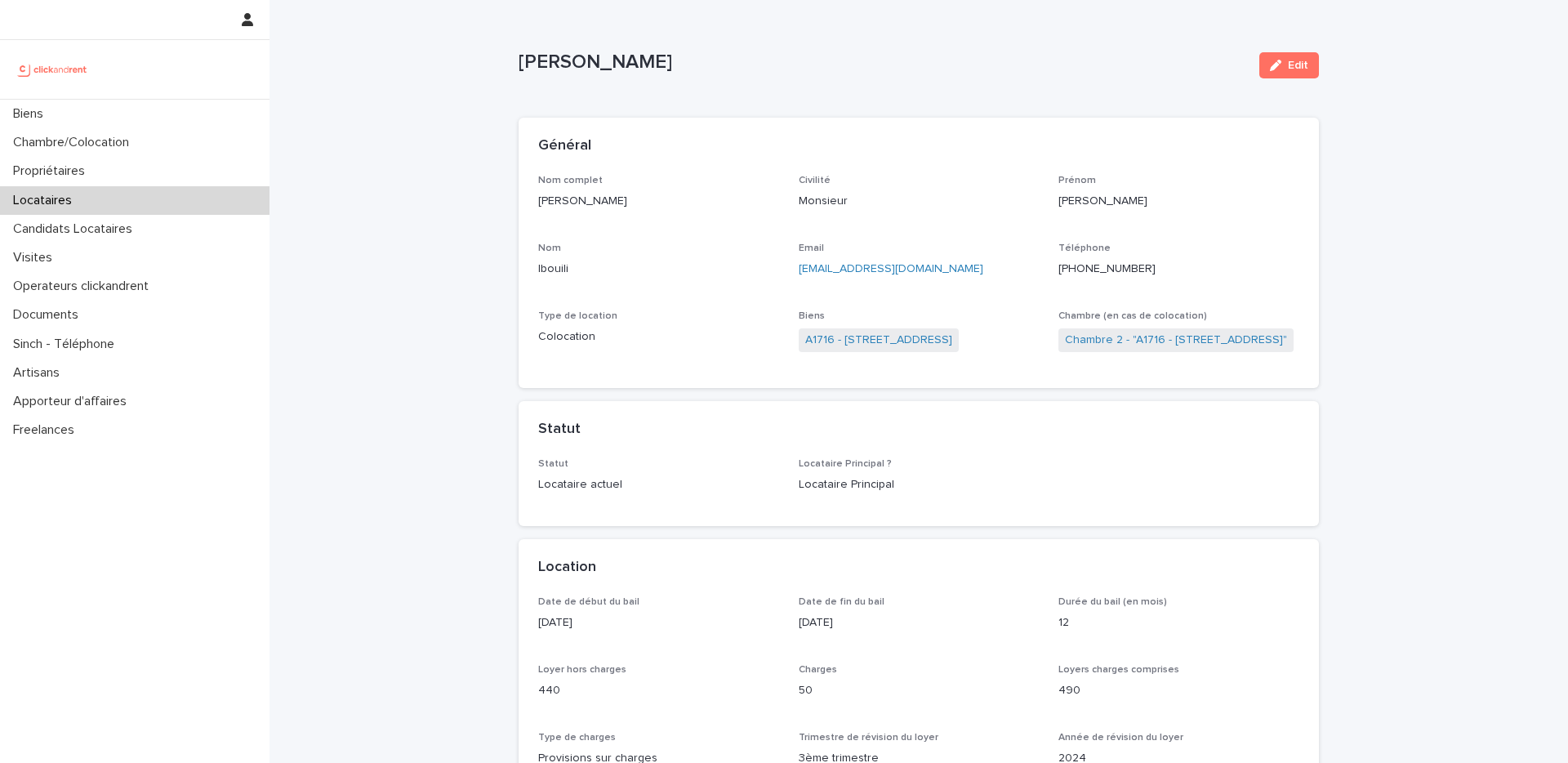
drag, startPoint x: 732, startPoint y: 66, endPoint x: 518, endPoint y: 66, distance: 214.0
click at [518, 66] on p "[PERSON_NAME]" at bounding box center [882, 62] width 728 height 23
copy p "[PERSON_NAME]"
drag, startPoint x: 1155, startPoint y: 263, endPoint x: 1074, endPoint y: 265, distance: 81.0
click at [1074, 265] on p "+33758441122" at bounding box center [1178, 269] width 241 height 17
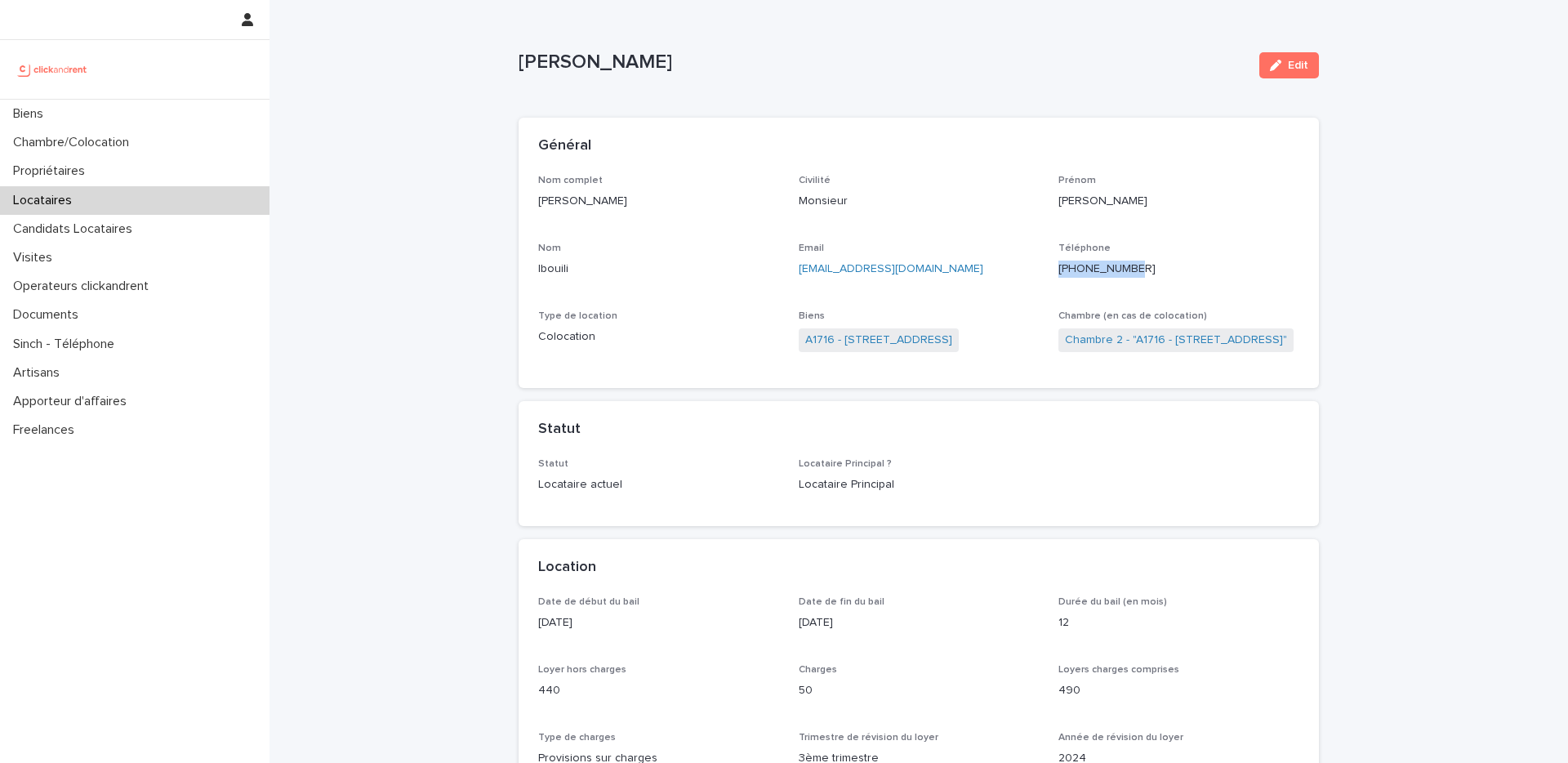
copy ringoverc2c-number-84e06f14122c "+33758441122"
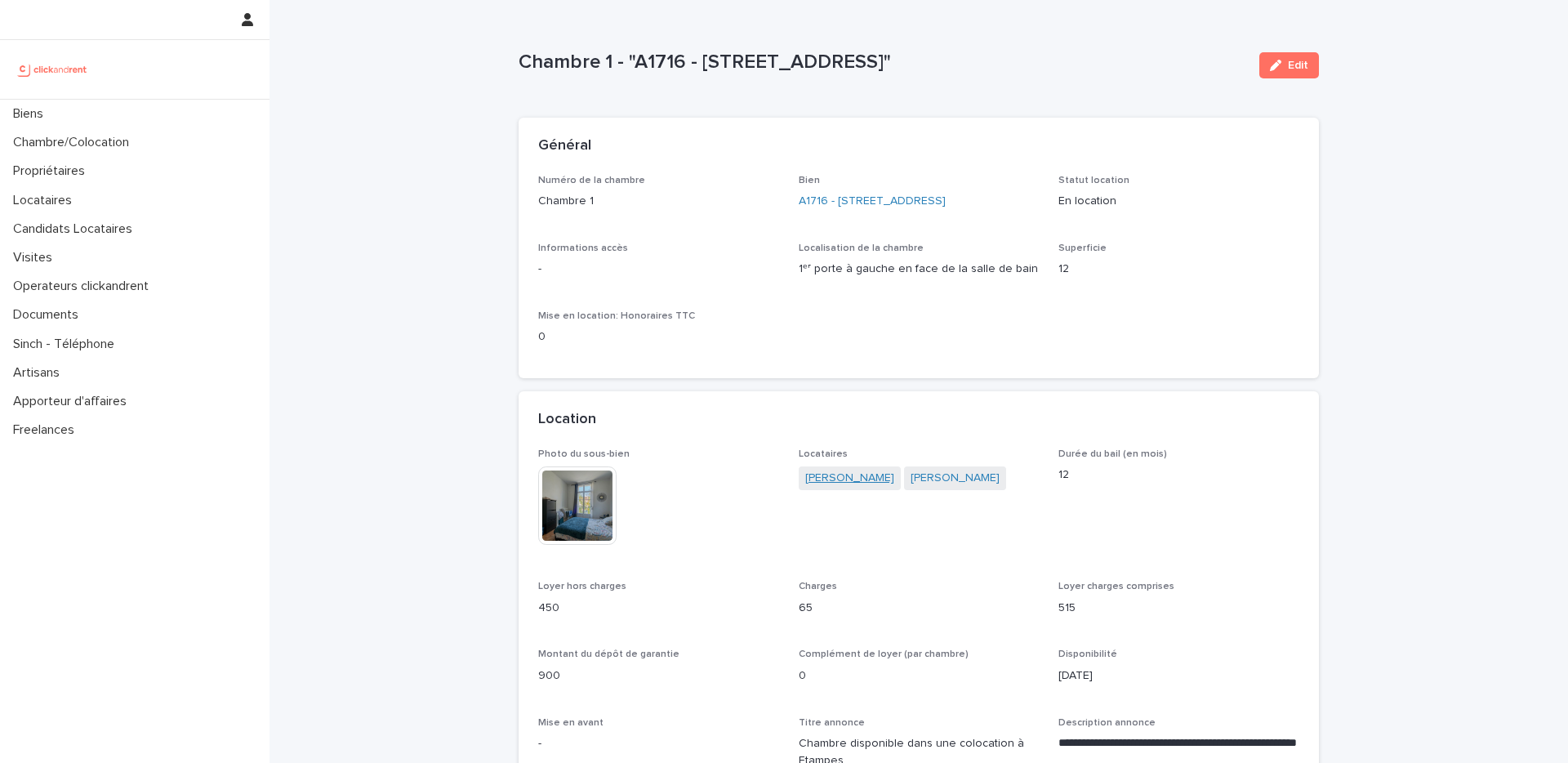
click at [844, 479] on link "Soufiane Talibi" at bounding box center [850, 479] width 89 height 17
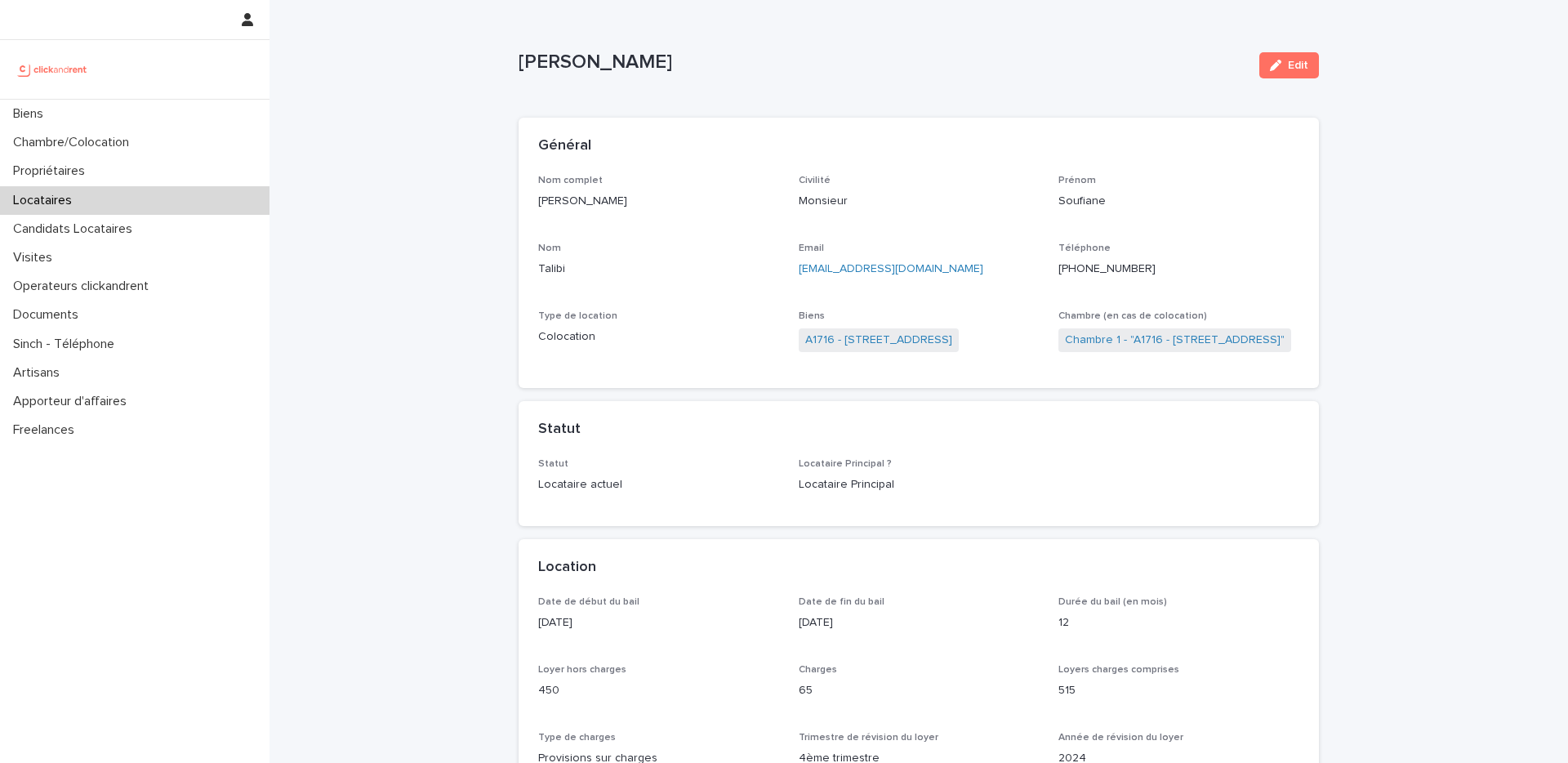
drag, startPoint x: 632, startPoint y: 201, endPoint x: 541, endPoint y: 201, distance: 91.0
click at [541, 201] on p "Soufiane Talibi" at bounding box center [658, 201] width 241 height 17
copy p "Soufiane Talibi"
drag, startPoint x: 1147, startPoint y: 265, endPoint x: 1074, endPoint y: 271, distance: 73.2
click at [1074, 271] on p "+33753814012" at bounding box center [1178, 269] width 241 height 17
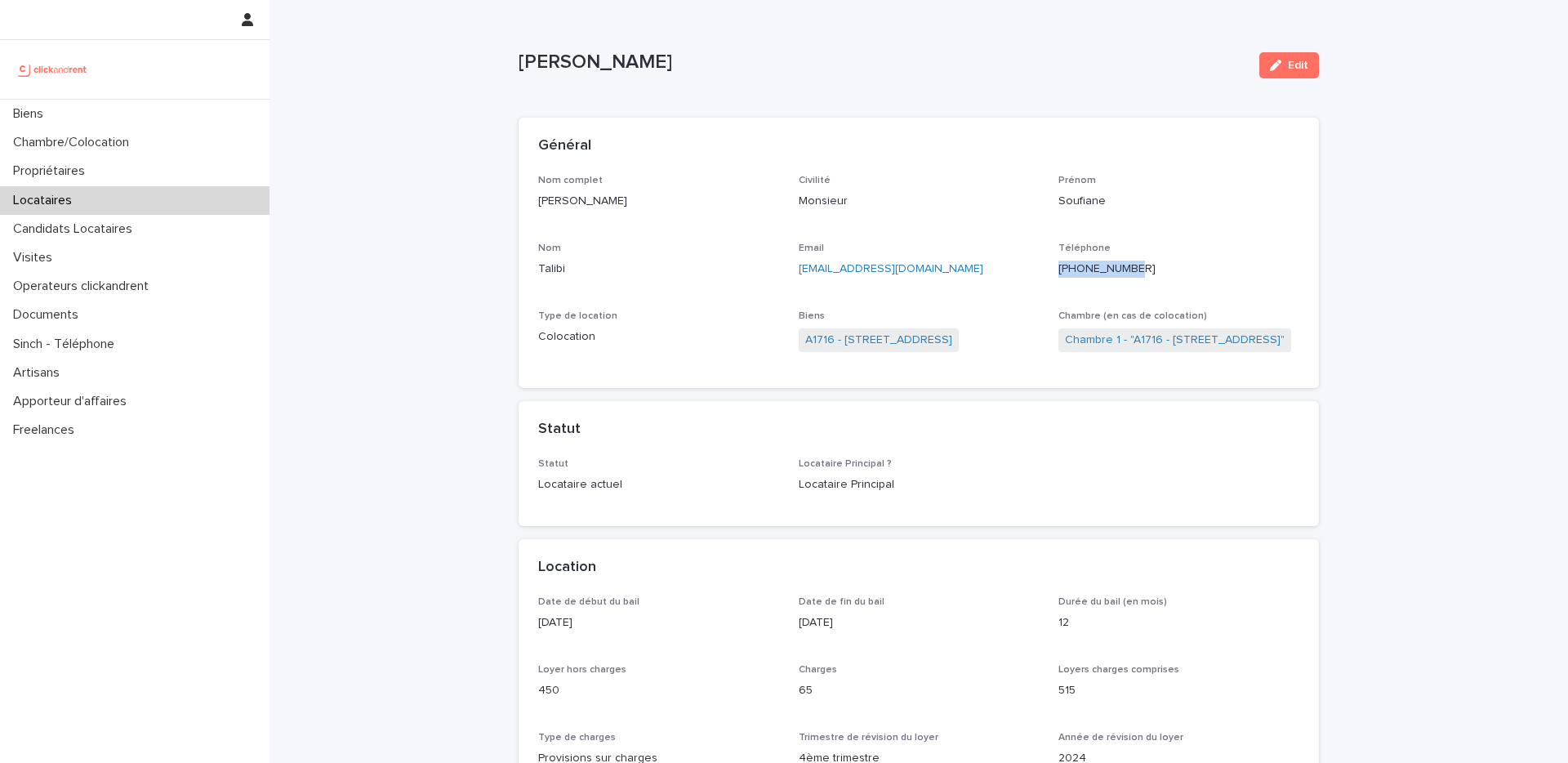
copy ringoverc2c-number-84e06f14122c "+33753814012"
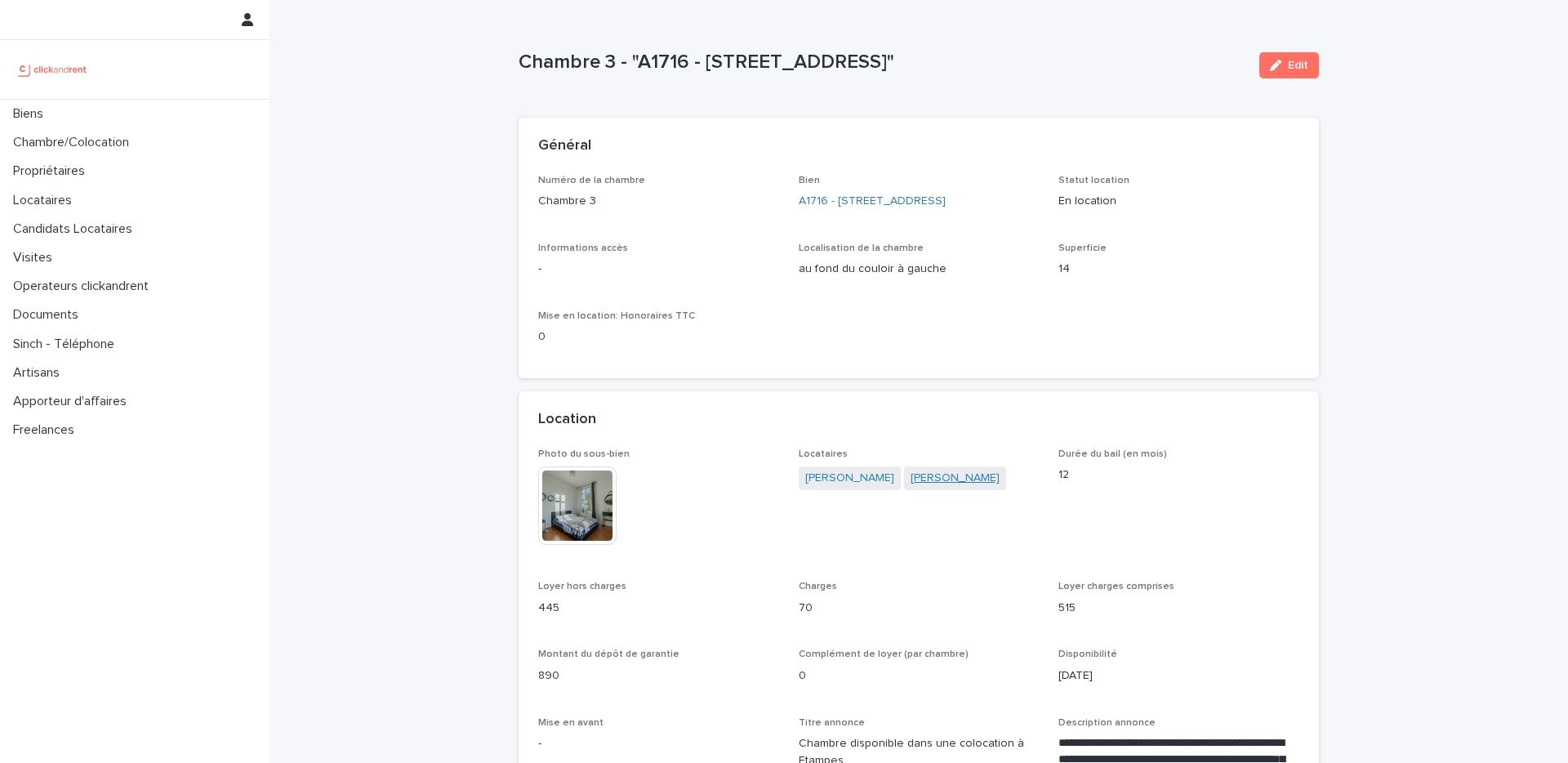
click at [935, 485] on link "Marjorie Bounaudet" at bounding box center [955, 479] width 89 height 17
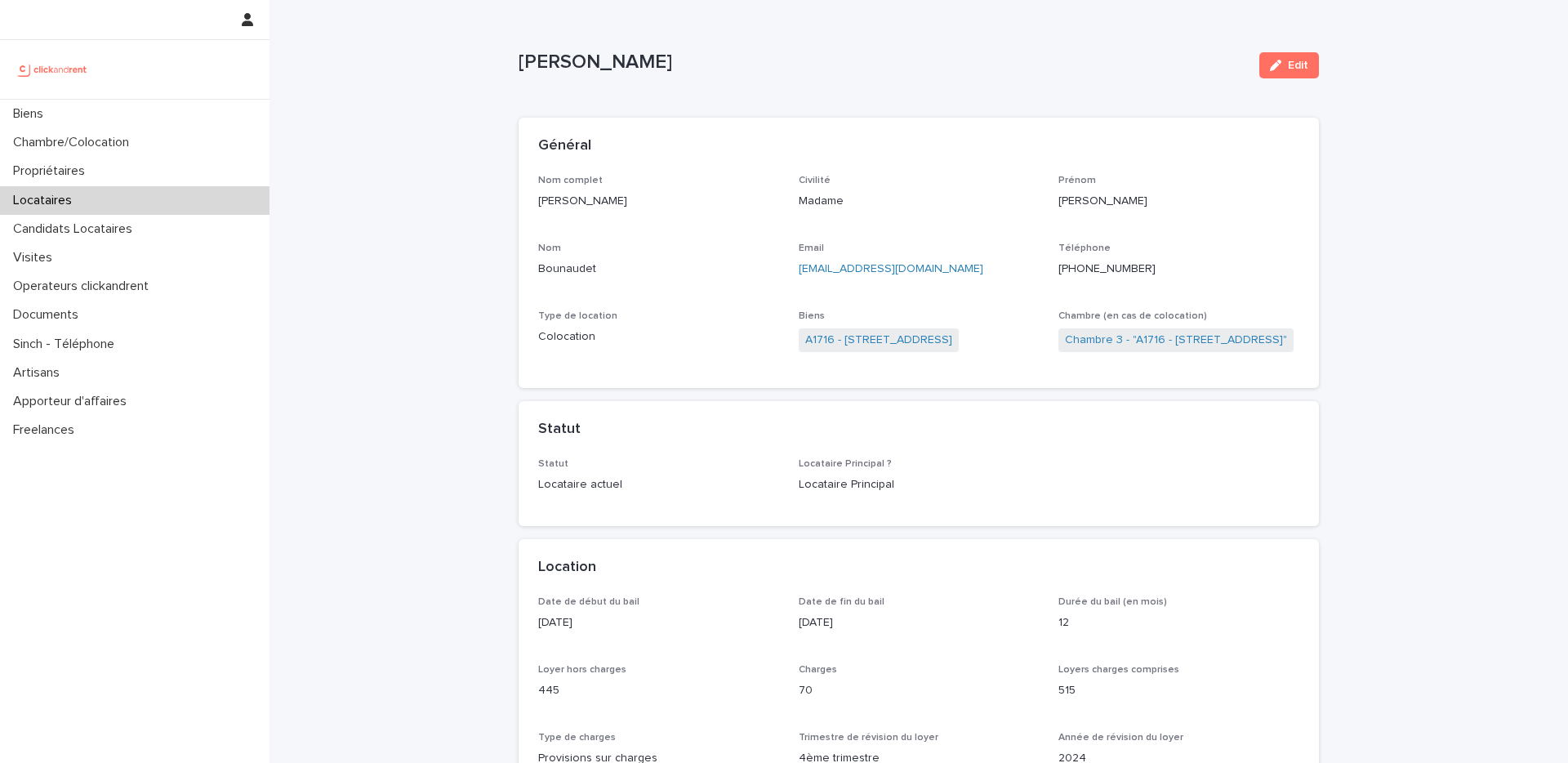
drag, startPoint x: 649, startPoint y: 197, endPoint x: 534, endPoint y: 199, distance: 115.0
click at [534, 199] on div "Nom complet Marjorie Bounaudet Civilité Madame Prénom Marjorie Nom Bounaudet Em…" at bounding box center [918, 281] width 800 height 214
copy p "Marjorie Bounaudet"
drag, startPoint x: 1163, startPoint y: 262, endPoint x: 1074, endPoint y: 271, distance: 89.5
click at [1074, 271] on p "+33750497003" at bounding box center [1178, 269] width 241 height 17
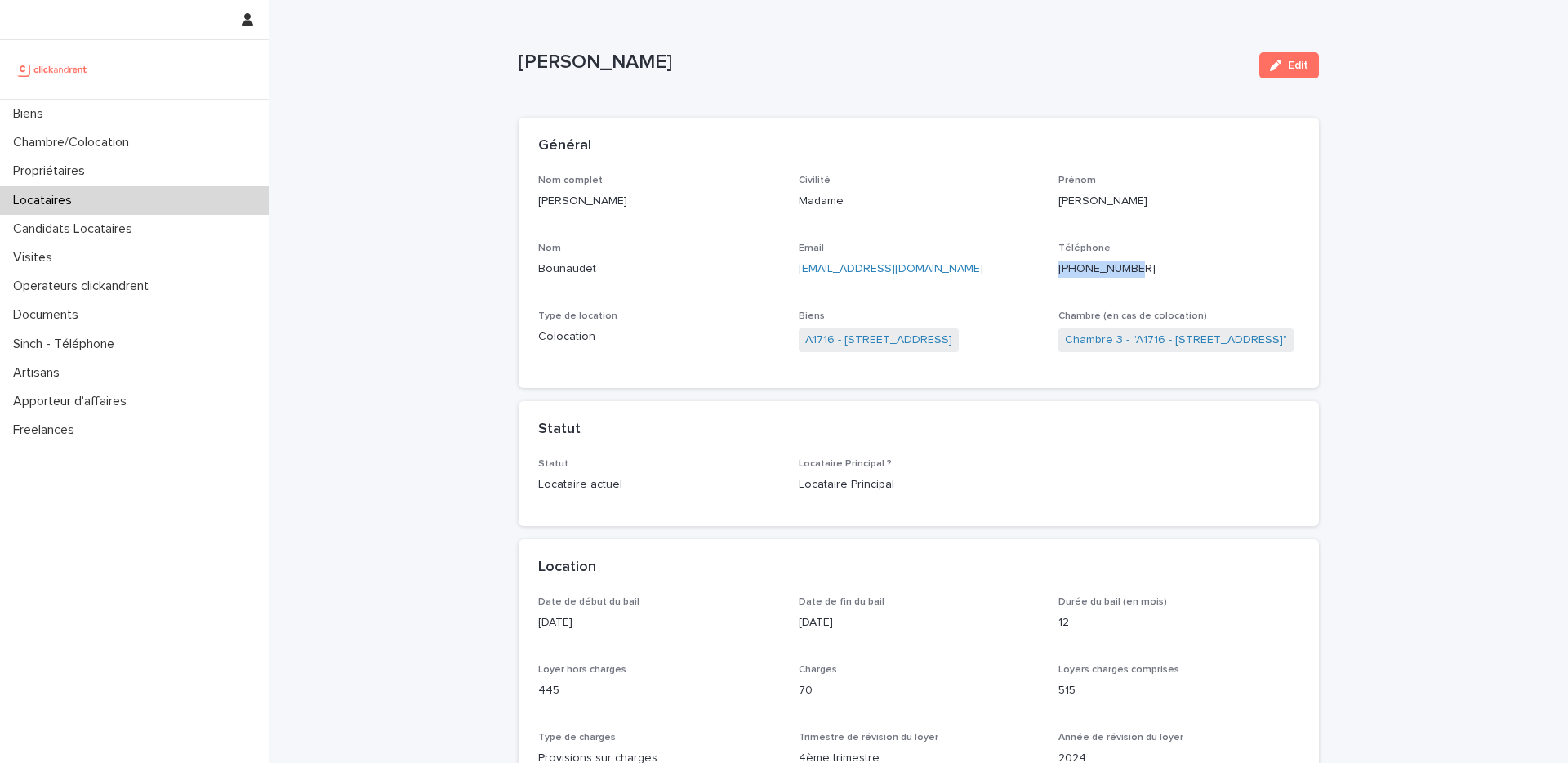
copy ringoverc2c-number-84e06f14122c "+33750497003"
